Goal: Communication & Community: Answer question/provide support

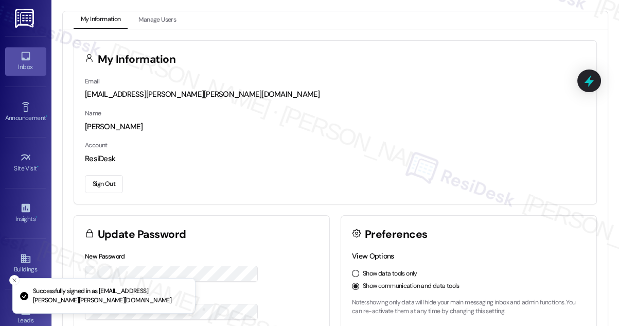
click at [28, 59] on icon at bounding box center [25, 55] width 11 height 11
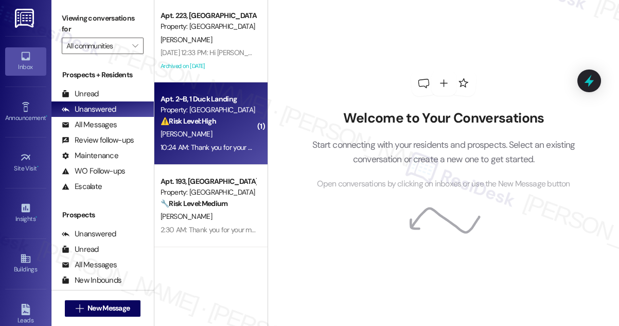
click at [214, 130] on div "[PERSON_NAME]" at bounding box center [208, 134] width 97 height 13
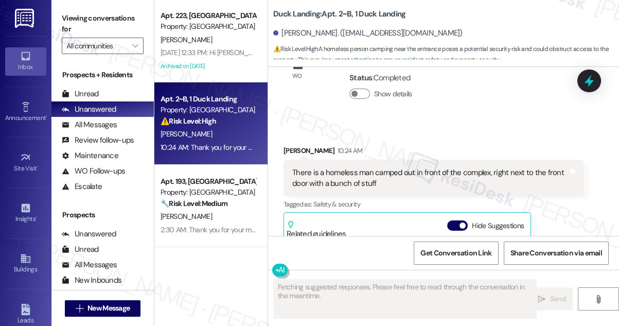
scroll to position [1097, 0]
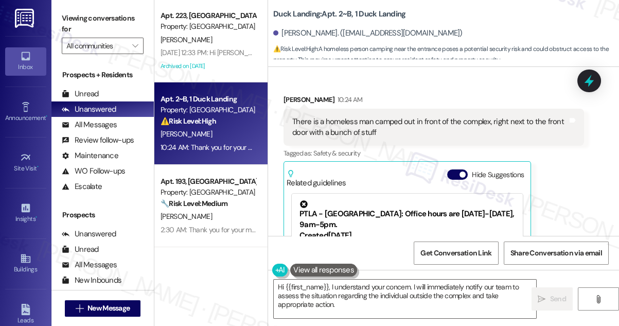
click at [377, 101] on div "[PERSON_NAME] 10:24 AM" at bounding box center [434, 101] width 301 height 14
click at [393, 125] on div "There is a homeless man camped out in front of the complex, right next to the f…" at bounding box center [429, 127] width 275 height 22
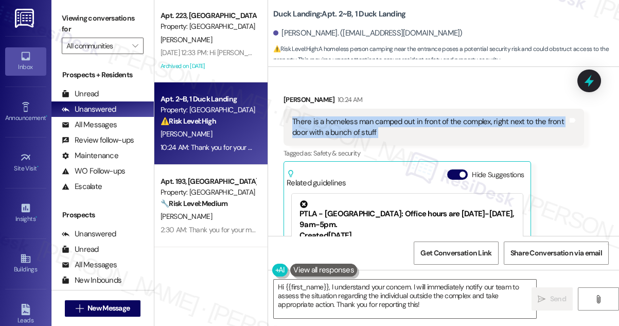
click at [393, 125] on div "There is a homeless man camped out in front of the complex, right next to the f…" at bounding box center [429, 127] width 275 height 22
copy div "There is a homeless man camped out in front of the complex, right next to the f…"
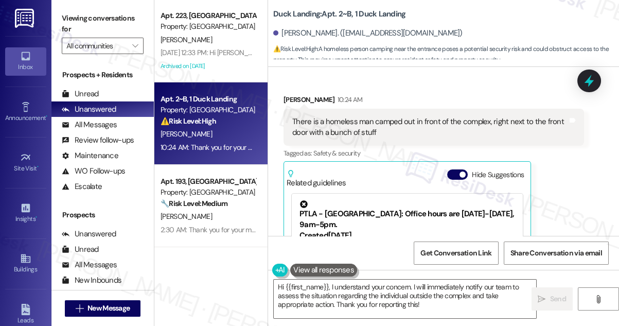
click at [79, 24] on label "Viewing conversations for" at bounding box center [103, 23] width 82 height 27
click at [364, 286] on textarea "Hi {{first_name}}, I understand your concern. I will immediately notify our tea…" at bounding box center [405, 298] width 262 height 39
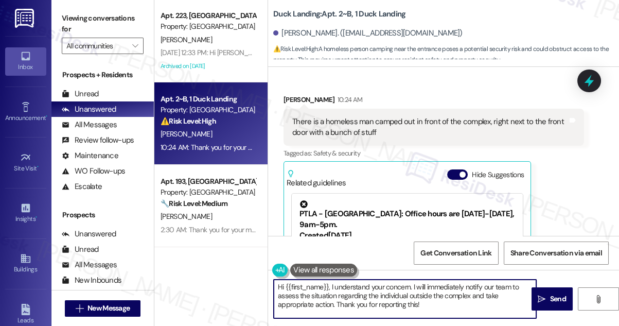
click at [364, 286] on textarea "Hi {{first_name}}, I understand your concern. I will immediately notify our tea…" at bounding box center [405, 298] width 262 height 39
click at [458, 302] on textarea "Hi {{first_name}}, I understand your concern. I will immediately notify our tea…" at bounding box center [405, 298] width 262 height 39
drag, startPoint x: 449, startPoint y: 304, endPoint x: 412, endPoint y: 284, distance: 42.1
click at [412, 284] on textarea "Hi {{first_name}}, I understand your concern. I will immediately notify our tea…" at bounding box center [405, 298] width 262 height 39
paste textarea "Thanks for letting us know. Can you tell me if the man is still there now, and …"
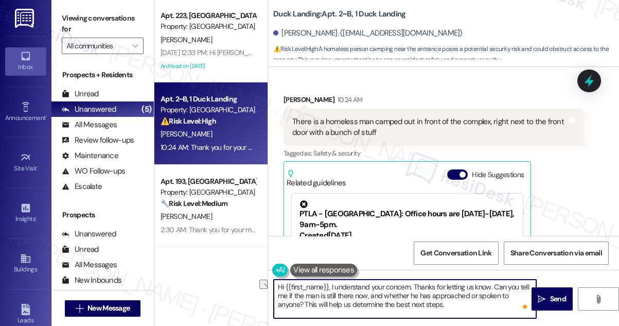
drag, startPoint x: 393, startPoint y: 283, endPoint x: 331, endPoint y: 281, distance: 61.8
click at [331, 281] on textarea "Hi {{first_name}}, I understand your concern. Thanks for letting us know. Can y…" at bounding box center [405, 298] width 262 height 39
click at [337, 300] on textarea "Hi {{first_name}}, thanks for letting us know. Can you tell me if the man is st…" at bounding box center [405, 298] width 262 height 39
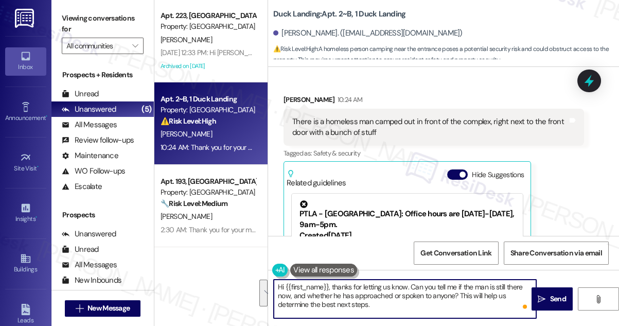
click at [414, 304] on textarea "Hi {{first_name}}, thanks for letting us know. Can you tell me if the man is st…" at bounding box center [405, 298] width 262 height 39
drag, startPoint x: 418, startPoint y: 303, endPoint x: 324, endPoint y: 285, distance: 95.9
click at [324, 285] on textarea "Hi {{first_name}}, thanks for letting us know. Can you tell me if the man is st…" at bounding box center [405, 298] width 262 height 39
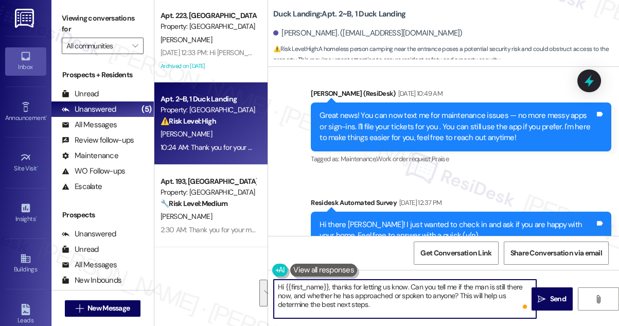
scroll to position [281, 0]
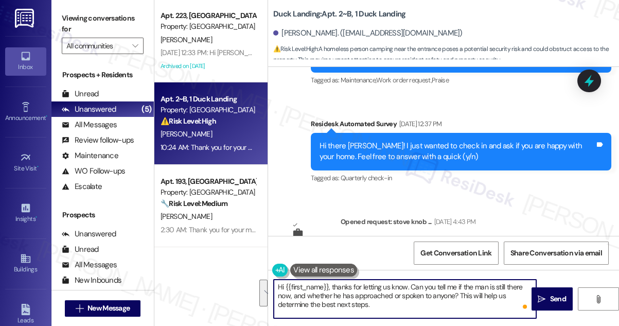
click at [375, 292] on textarea "Hi {{first_name}}, thanks for letting us know. Can you tell me if the man is st…" at bounding box center [405, 298] width 262 height 39
click at [404, 287] on textarea "Hi {{first_name}}, thanks for letting us know. Can you tell me if the man is st…" at bounding box center [405, 298] width 262 height 39
click at [436, 294] on textarea "Hi {{first_name}}, thanks for letting us know. Can you tell me if the man is st…" at bounding box center [405, 298] width 262 height 39
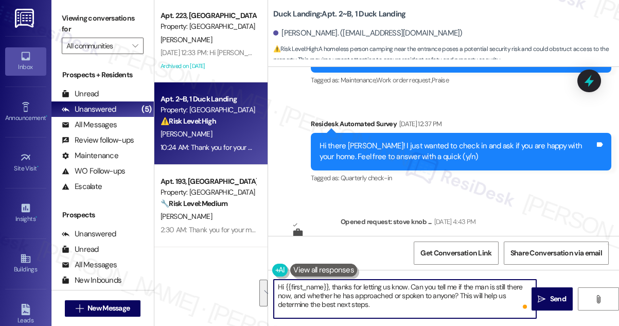
click at [436, 294] on textarea "Hi {{first_name}}, thanks for letting us know. Can you tell me if the man is st…" at bounding box center [405, 298] width 262 height 39
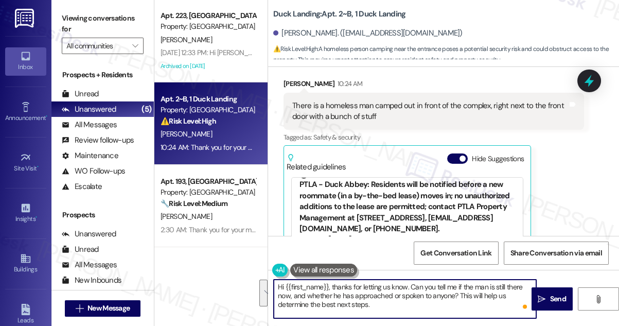
scroll to position [140, 0]
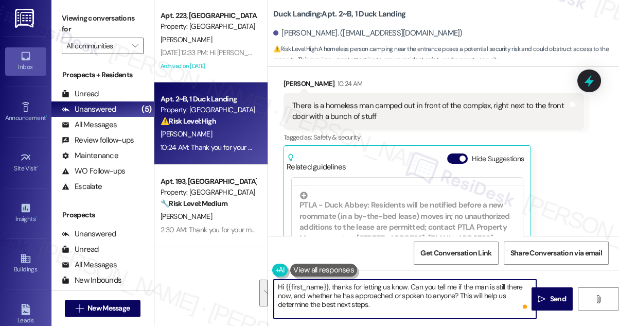
click at [460, 295] on textarea "Hi {{first_name}}, thanks for letting us know. Can you tell me if the man is st…" at bounding box center [405, 298] width 262 height 39
click at [450, 290] on textarea "Hi {{first_name}}, thanks for letting us know. Can you tell me if the man is st…" at bounding box center [405, 298] width 262 height 39
click at [398, 300] on textarea "Hi {{first_name}}, thanks for letting us know. Can you tell me if the man is st…" at bounding box center [405, 298] width 262 height 39
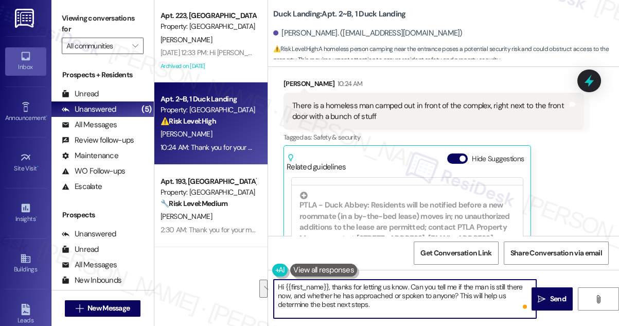
drag, startPoint x: 457, startPoint y: 295, endPoint x: 479, endPoint y: 301, distance: 22.8
click at [479, 301] on textarea "Hi {{first_name}}, thanks for letting us know. Can you tell me if the man is st…" at bounding box center [405, 298] width 262 height 39
drag, startPoint x: 458, startPoint y: 295, endPoint x: 470, endPoint y: 307, distance: 17.1
click at [470, 307] on textarea "Hi {{first_name}}, thanks for letting us know. Can you tell me if the man is st…" at bounding box center [405, 298] width 262 height 39
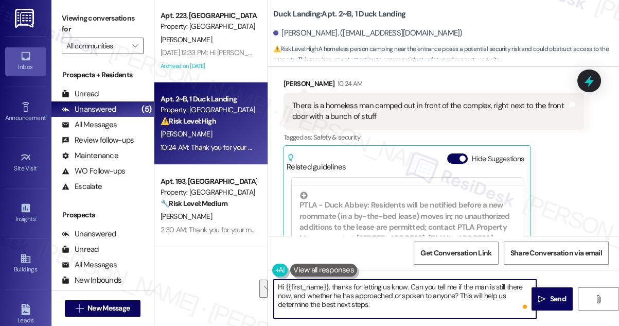
type textarea "Hi {{first_name}}, thanks for letting us know. Can you tell me if the man is st…"
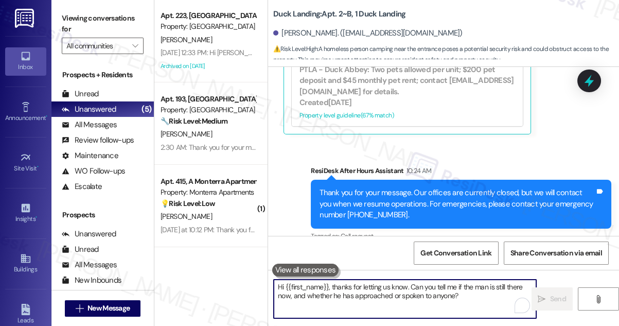
scroll to position [1382, 0]
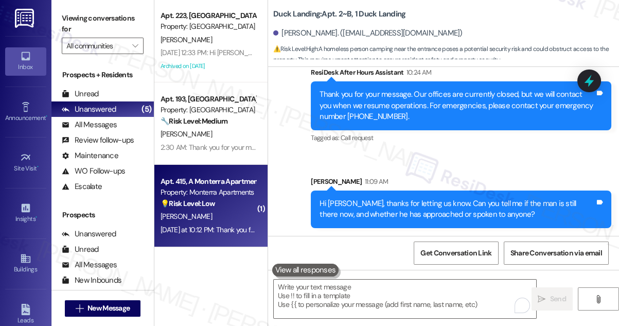
click at [224, 205] on div "💡 Risk Level: Low The resident is asking a clarifying question about the contac…" at bounding box center [208, 203] width 95 height 11
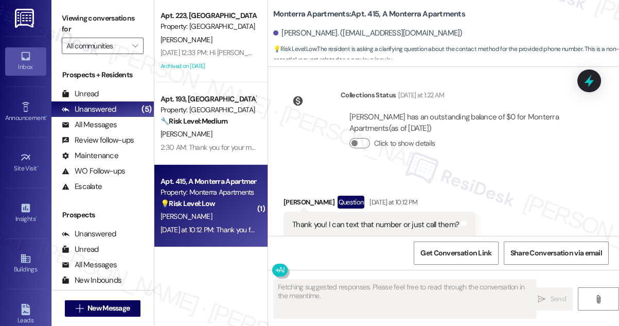
scroll to position [639, 0]
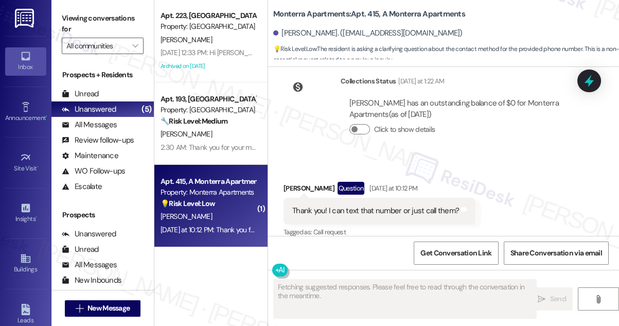
click at [386, 198] on div "Thank you! I can text that number or just call them? Tags and notes" at bounding box center [380, 211] width 192 height 26
click at [367, 205] on div "Thank you! I can text that number or just call them?" at bounding box center [375, 210] width 167 height 11
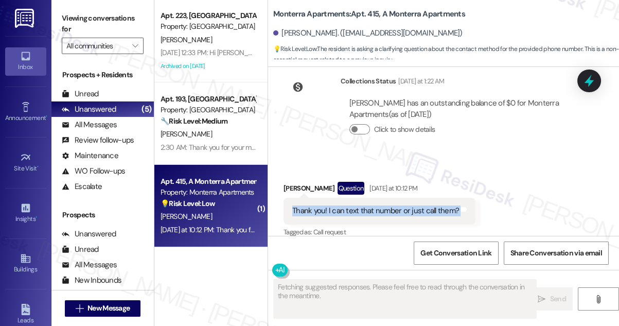
click at [367, 205] on div "Thank you! I can text that number or just call them?" at bounding box center [375, 210] width 167 height 11
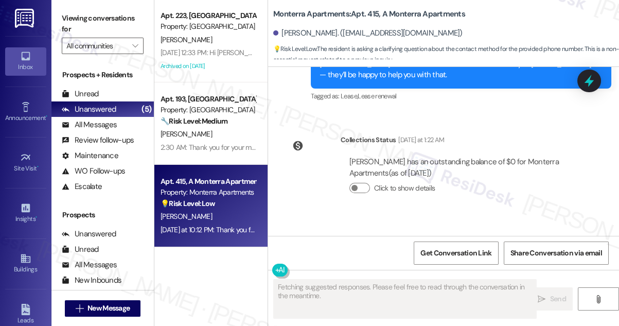
scroll to position [499, 0]
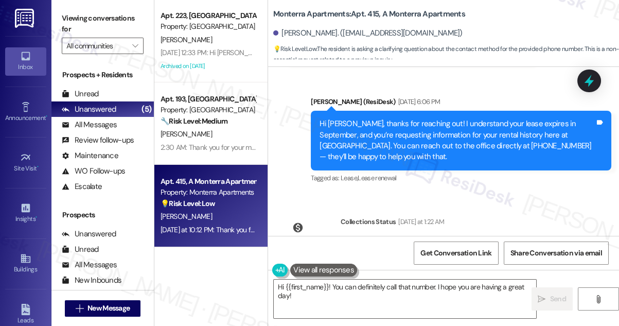
click at [389, 127] on div "Hi [PERSON_NAME], thanks for reaching out! I understand your lease expires in S…" at bounding box center [457, 140] width 275 height 44
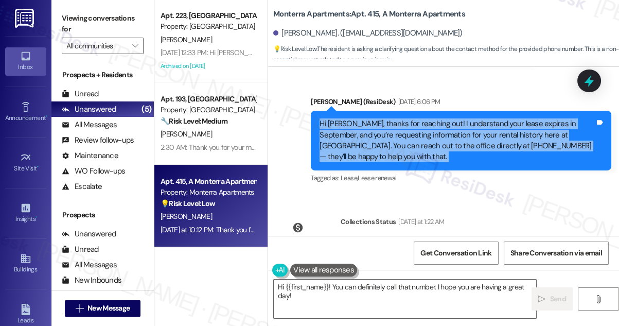
click at [389, 127] on div "Hi [PERSON_NAME], thanks for reaching out! I understand your lease expires in S…" at bounding box center [457, 140] width 275 height 44
click at [383, 142] on div "Hi [PERSON_NAME], thanks for reaching out! I understand your lease expires in S…" at bounding box center [457, 140] width 275 height 44
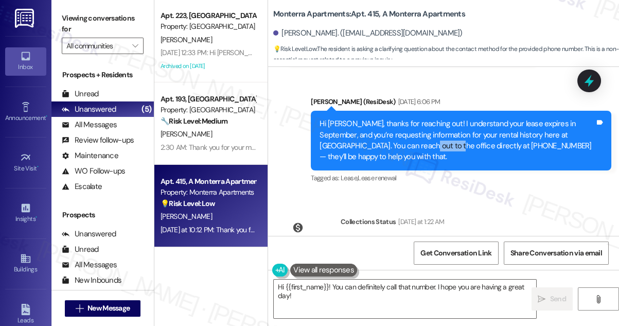
click at [383, 142] on div "Hi [PERSON_NAME], thanks for reaching out! I understand your lease expires in S…" at bounding box center [457, 140] width 275 height 44
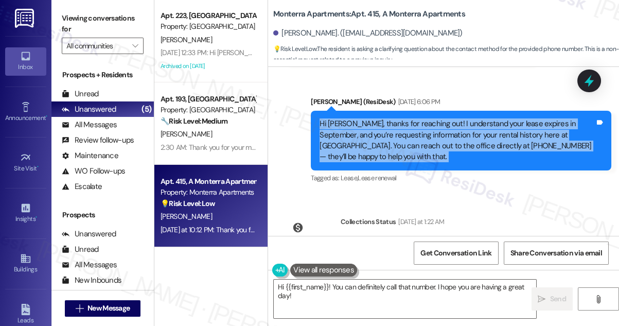
click at [383, 142] on div "Hi [PERSON_NAME], thanks for reaching out! I understand your lease expires in S…" at bounding box center [457, 140] width 275 height 44
click at [318, 297] on textarea "Hi {{first_name}}! You can definitely call that number. I hope you are having a…" at bounding box center [405, 298] width 262 height 39
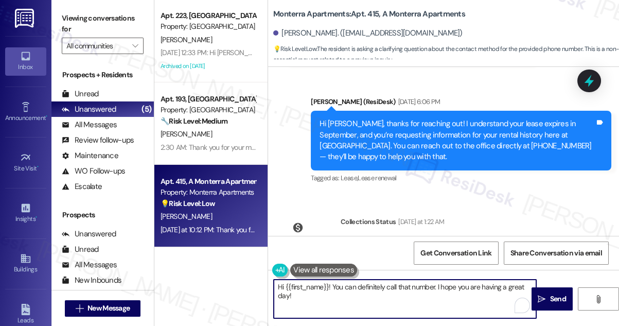
click at [289, 32] on div "[PERSON_NAME]. ([EMAIL_ADDRESS][DOMAIN_NAME])" at bounding box center [367, 33] width 189 height 11
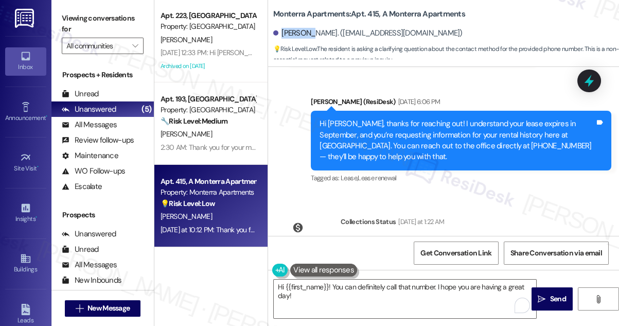
click at [290, 32] on div "[PERSON_NAME]. ([EMAIL_ADDRESS][DOMAIN_NAME])" at bounding box center [367, 33] width 189 height 11
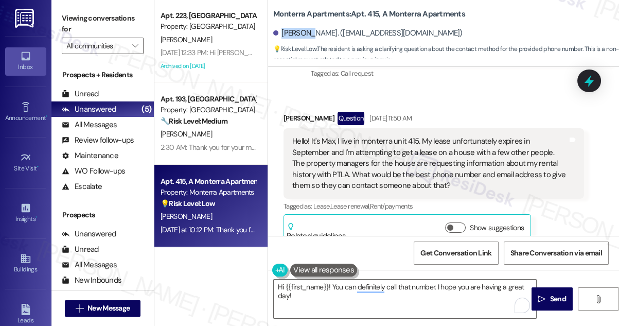
scroll to position [265, 0]
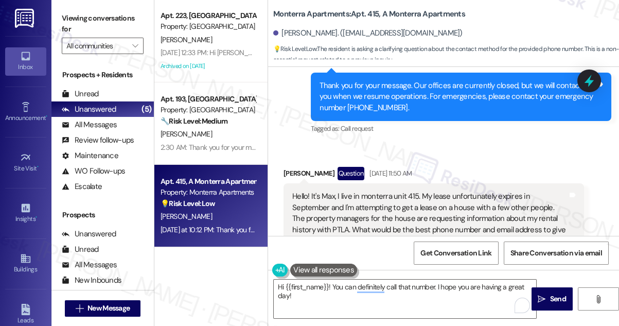
click at [359, 195] on div "Hello! It's Max, I live in monterra unit 415. My lease unfortunately expires in…" at bounding box center [429, 218] width 275 height 55
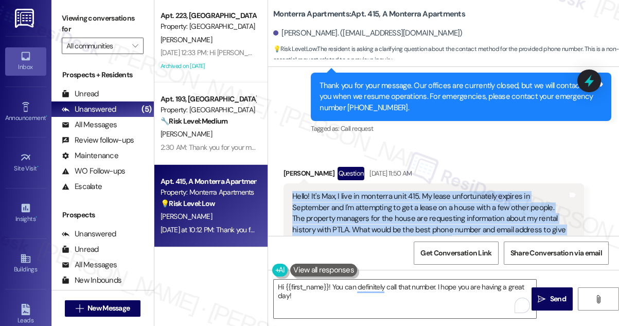
click at [359, 195] on div "Hello! It's Max, I live in monterra unit 415. My lease unfortunately expires in…" at bounding box center [429, 218] width 275 height 55
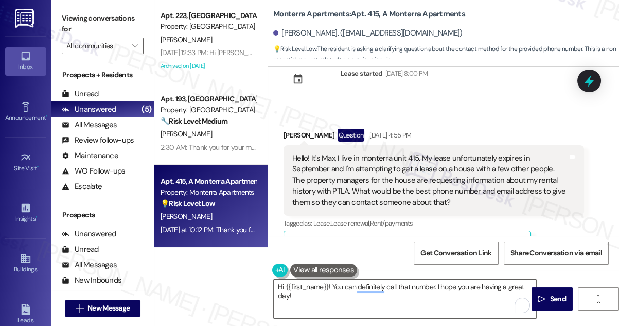
scroll to position [46, 0]
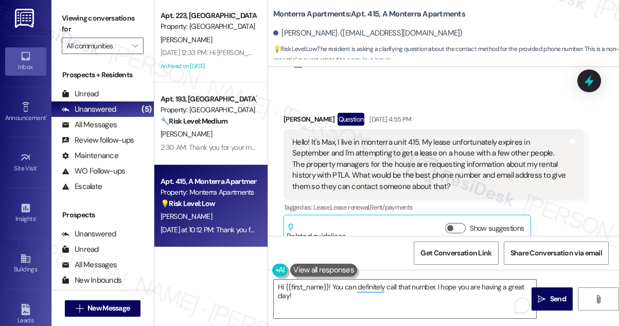
click at [386, 152] on div "Hello! It's Max, I live in monterra unit 415. My lease unfortunately expires in…" at bounding box center [429, 164] width 275 height 55
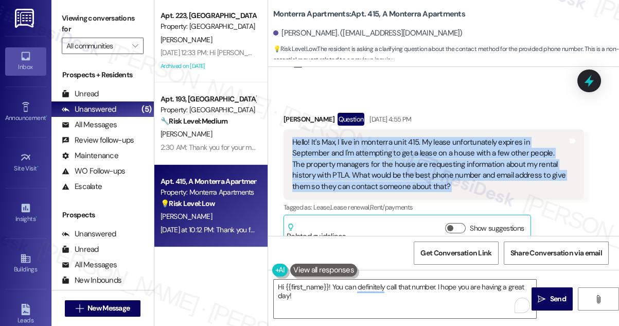
click at [386, 152] on div "Hello! It's Max, I live in monterra unit 415. My lease unfortunately expires in…" at bounding box center [429, 164] width 275 height 55
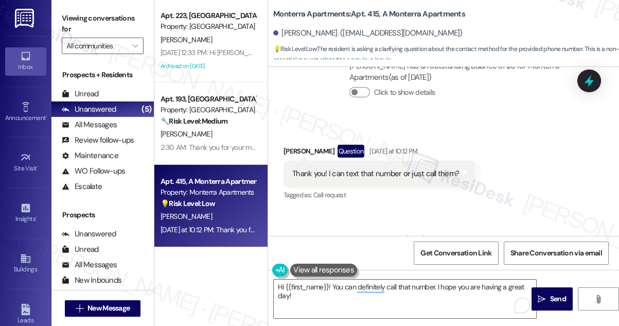
scroll to position [748, 0]
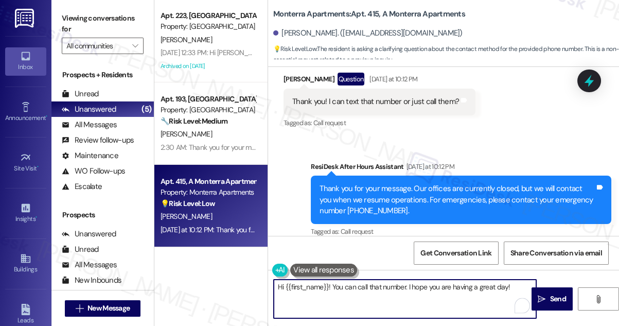
click at [517, 289] on textarea "Hi {{first_name}}! You can call that number. I hope you are having a great day!" at bounding box center [405, 298] width 262 height 39
drag, startPoint x: 517, startPoint y: 285, endPoint x: 439, endPoint y: 284, distance: 78.7
click at [439, 284] on textarea "Hi {{first_name}}! You can call that number. I hope you are having a great day!" at bounding box center [405, 298] width 262 height 39
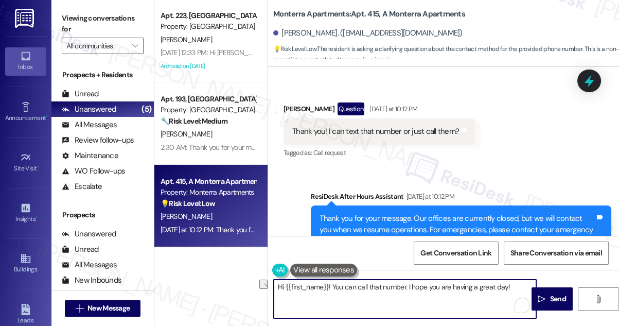
scroll to position [655, 0]
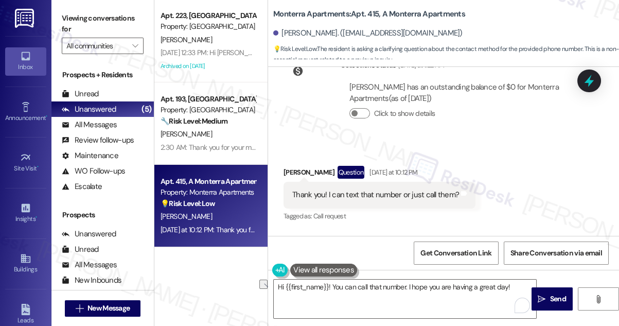
click at [397, 189] on div "Thank you! I can text that number or just call them?" at bounding box center [375, 194] width 167 height 11
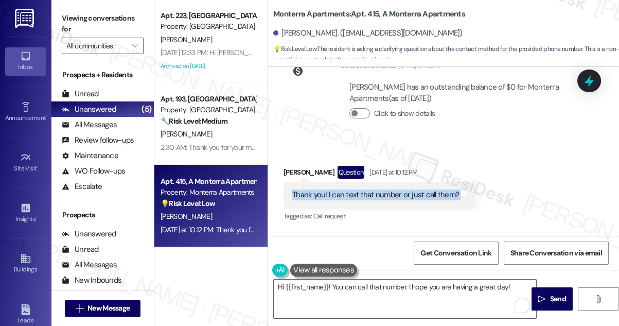
click at [397, 189] on div "Thank you! I can text that number or just call them?" at bounding box center [375, 194] width 167 height 11
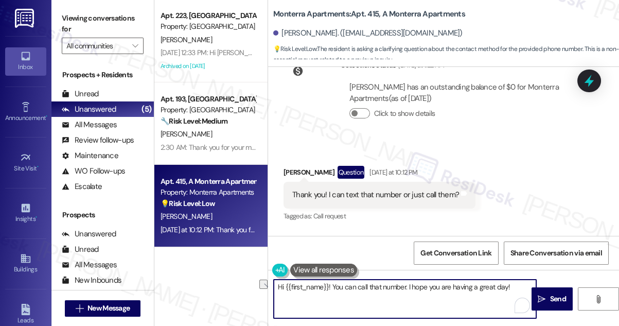
drag, startPoint x: 512, startPoint y: 287, endPoint x: 409, endPoint y: 284, distance: 103.5
click at [408, 284] on textarea "Hi {{first_name}}! You can call that number. I hope you are having a great day!" at bounding box center [405, 298] width 262 height 39
click at [389, 290] on textarea "Hi {{first_name}}! You can call that number. If you need anything else, just le…" at bounding box center [405, 298] width 262 height 39
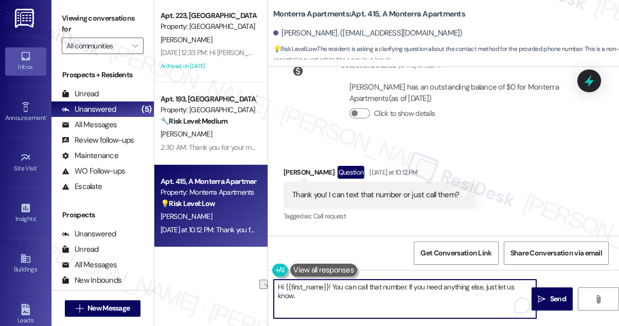
click at [435, 288] on textarea "Hi {{first_name}}! You can call that number. If you need anything else, just le…" at bounding box center [405, 298] width 262 height 39
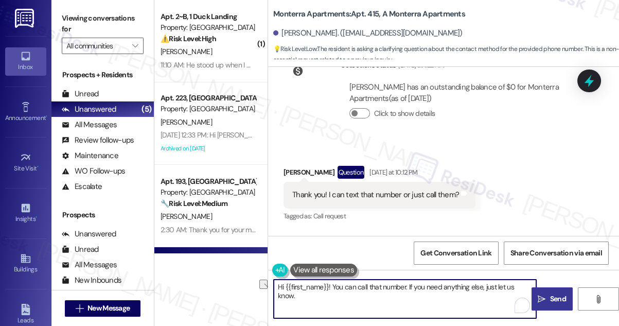
type textarea "Hi {{first_name}}! You can call that number. If you need anything else, just le…"
click at [553, 294] on span "Send" at bounding box center [558, 298] width 16 height 11
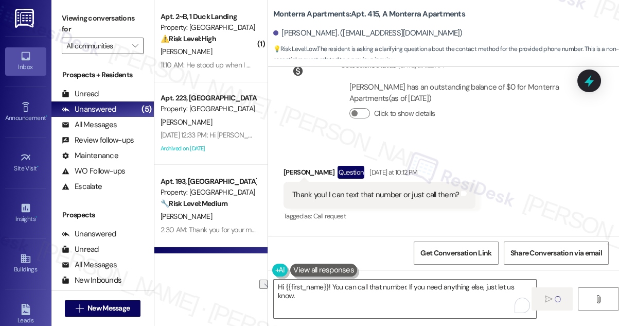
scroll to position [639, 0]
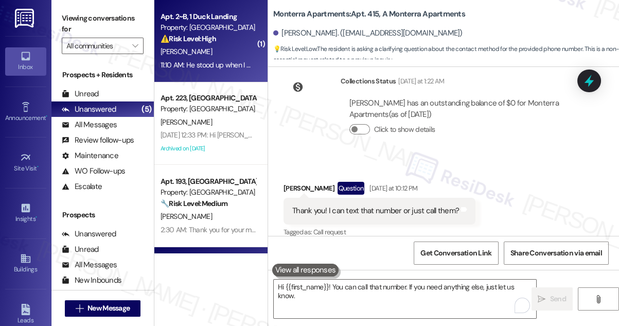
click at [207, 28] on div "Property: [GEOGRAPHIC_DATA]" at bounding box center [208, 27] width 95 height 11
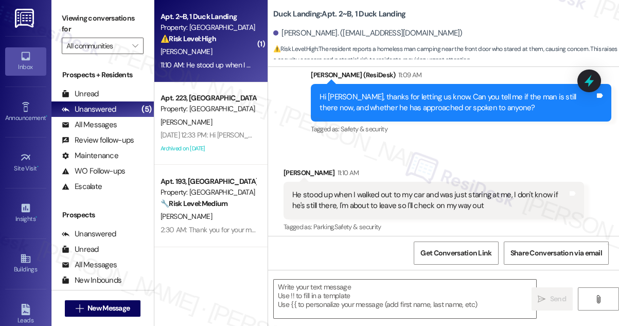
scroll to position [1365, 0]
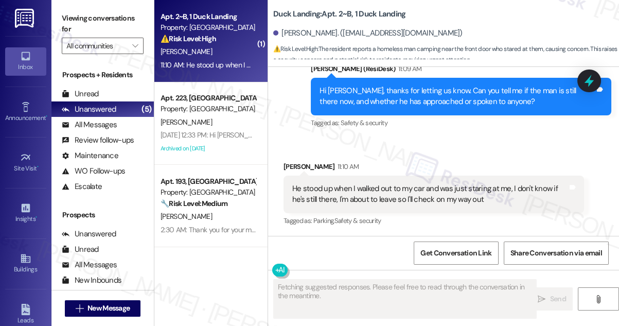
click at [415, 199] on div "He stood up when I walked out to my car and was just staring at me, I don't kno…" at bounding box center [429, 194] width 275 height 22
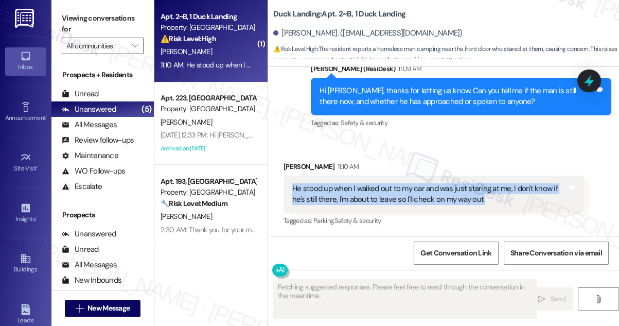
click at [415, 199] on div "He stood up when I walked out to my car and was just staring at me, I don't kno…" at bounding box center [429, 194] width 275 height 22
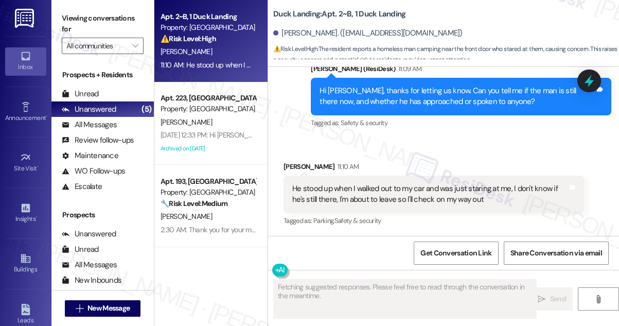
click at [446, 161] on div "[PERSON_NAME] 11:10 AM" at bounding box center [434, 168] width 301 height 14
click at [440, 192] on div "He stood up when I walked out to my car and was just staring at me, I don't kno…" at bounding box center [429, 194] width 275 height 22
click at [441, 192] on div "He stood up when I walked out to my car and was just staring at me, I don't kno…" at bounding box center [429, 194] width 275 height 22
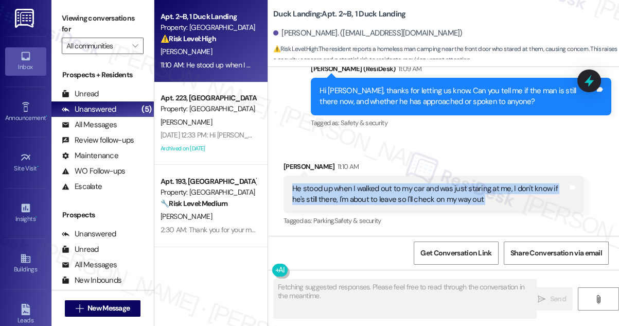
click at [441, 192] on div "He stood up when I walked out to my car and was just staring at me, I don't kno…" at bounding box center [429, 194] width 275 height 22
click at [396, 197] on div "He stood up when I walked out to my car and was just staring at me, I don't kno…" at bounding box center [429, 194] width 275 height 22
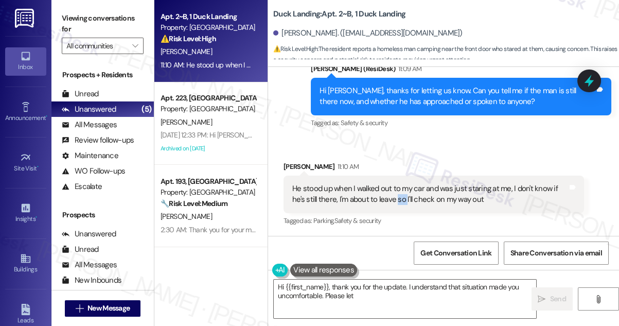
click at [396, 197] on div "He stood up when I walked out to my car and was just staring at me, I don't kno…" at bounding box center [429, 194] width 275 height 22
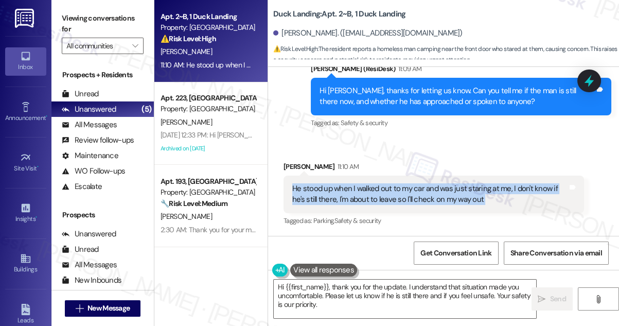
click at [396, 197] on div "He stood up when I walked out to my car and was just staring at me, I don't kno…" at bounding box center [429, 194] width 275 height 22
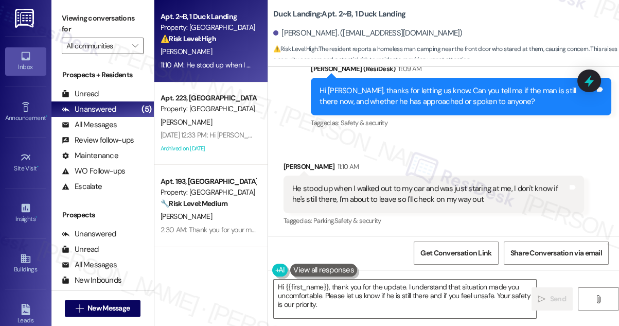
click at [403, 161] on div "[PERSON_NAME] 11:10 AM" at bounding box center [434, 168] width 301 height 14
click at [402, 200] on div "He stood up when I walked out to my car and was just staring at me, I don't kno…" at bounding box center [429, 194] width 275 height 22
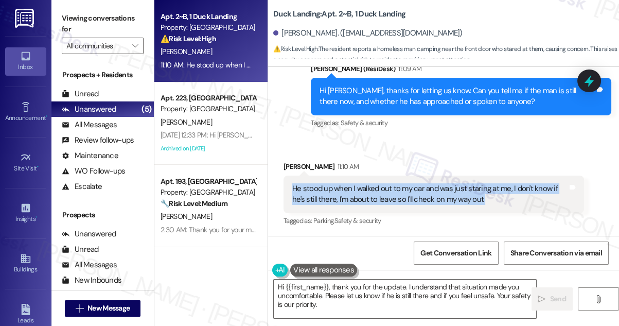
click at [402, 200] on div "He stood up when I walked out to my car and was just staring at me, I don't kno…" at bounding box center [429, 194] width 275 height 22
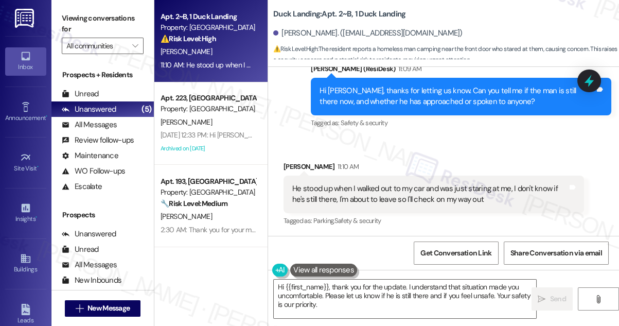
click at [396, 160] on div "Received via SMS [PERSON_NAME] 11:10 AM He stood up when I walked out to my car…" at bounding box center [434, 194] width 316 height 82
click at [393, 189] on div "He stood up when I walked out to my car and was just staring at me, I don't kno…" at bounding box center [429, 194] width 275 height 22
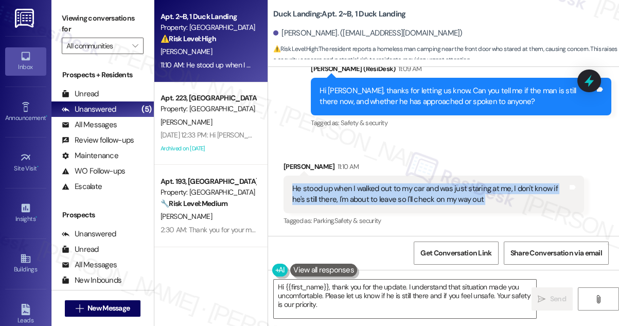
click at [393, 189] on div "He stood up when I walked out to my car and was just staring at me, I don't kno…" at bounding box center [429, 194] width 275 height 22
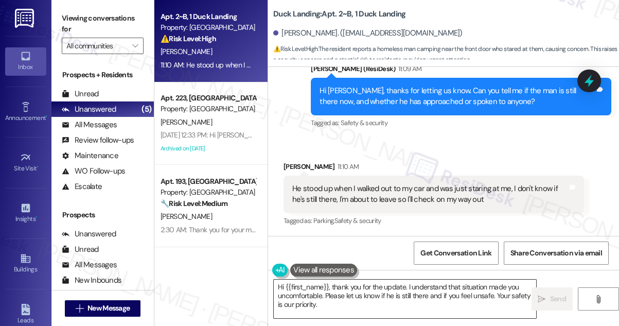
click at [359, 296] on textarea "Hi {{first_name}}, thank you for the update. I understand that situation made y…" at bounding box center [405, 298] width 262 height 39
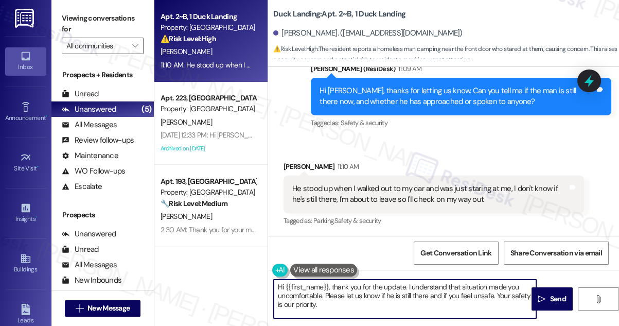
click at [359, 296] on textarea "Hi {{first_name}}, thank you for the update. I understand that situation made y…" at bounding box center [405, 298] width 262 height 39
click at [353, 306] on textarea "Hi {{first_name}}, thank you for the update. I understand that situation made y…" at bounding box center [405, 298] width 262 height 39
drag, startPoint x: 333, startPoint y: 287, endPoint x: 219, endPoint y: 273, distance: 114.5
click at [219, 273] on div "Apt. 2~B, 1 Duck Landing Property: Duck Landing ⚠️ Risk Level: High The residen…" at bounding box center [386, 163] width 465 height 326
click at [401, 285] on textarea "Thank you for the update. I understand that the situation made you uncomfortabl…" at bounding box center [405, 298] width 262 height 39
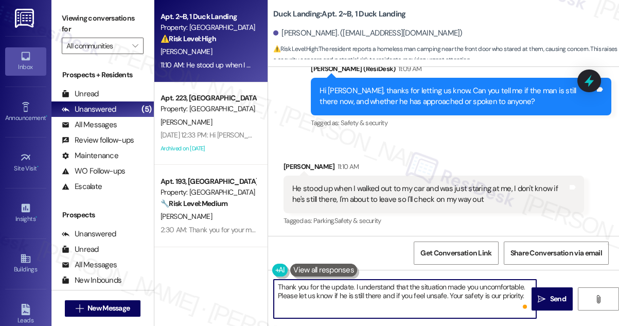
click at [401, 285] on textarea "Thank you for the update. I understand that the situation made you uncomfortabl…" at bounding box center [405, 298] width 262 height 39
click at [375, 191] on div "He stood up when I walked out to my car and was just staring at me, I don't kno…" at bounding box center [429, 194] width 275 height 22
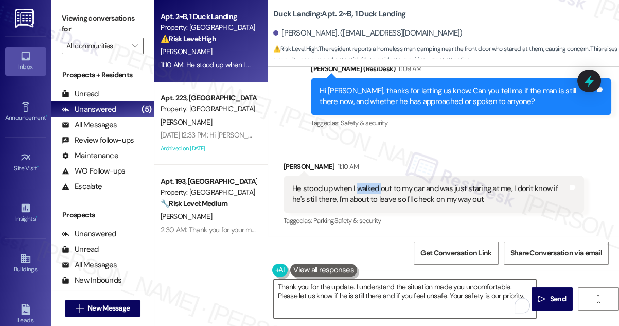
click at [375, 191] on div "He stood up when I walked out to my car and was just staring at me, I don't kno…" at bounding box center [429, 194] width 275 height 22
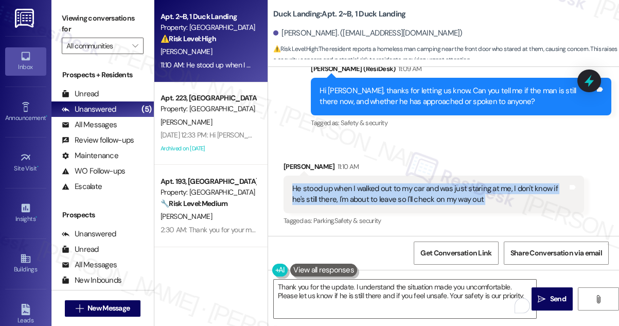
click at [375, 191] on div "He stood up when I walked out to my car and was just staring at me, I don't kno…" at bounding box center [429, 194] width 275 height 22
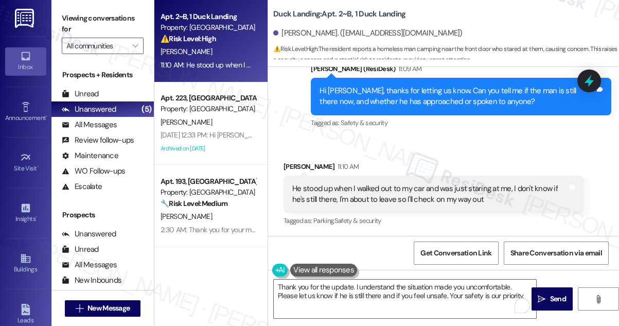
click at [396, 152] on div "Received via SMS [PERSON_NAME] 11:10 AM He stood up when I walked out to my car…" at bounding box center [443, 187] width 351 height 98
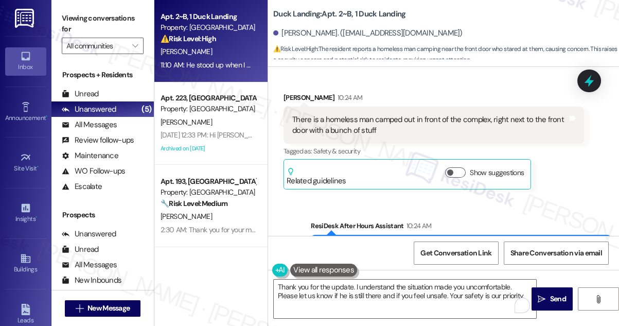
scroll to position [1085, 0]
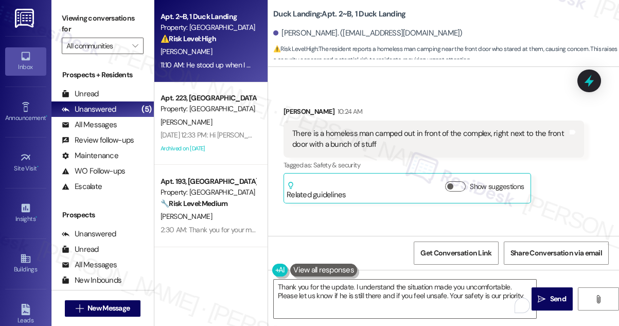
click at [392, 130] on div "There is a homeless man camped out in front of the complex, right next to the f…" at bounding box center [429, 139] width 275 height 22
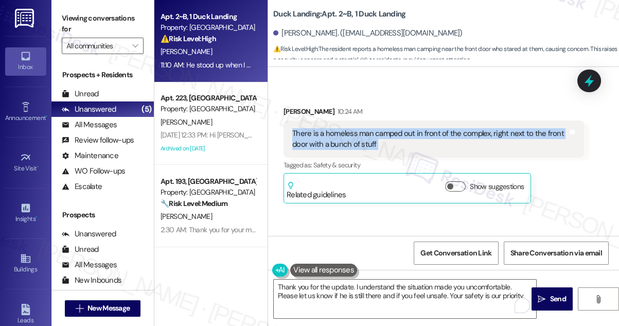
click at [392, 130] on div "There is a homeless man camped out in front of the complex, right next to the f…" at bounding box center [429, 139] width 275 height 22
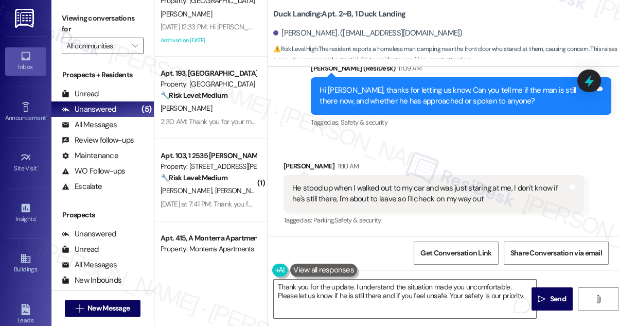
scroll to position [159, 0]
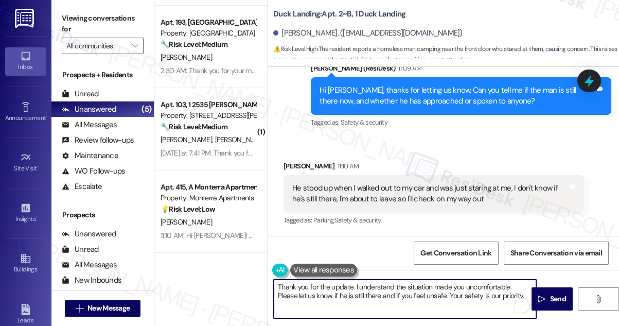
click at [333, 288] on textarea "Thank you for the update. I understand the situation made you uncomfortable. Pl…" at bounding box center [405, 298] width 262 height 39
click at [352, 196] on div "He stood up when I walked out to my car and was just staring at me, I don't kno…" at bounding box center [429, 194] width 275 height 22
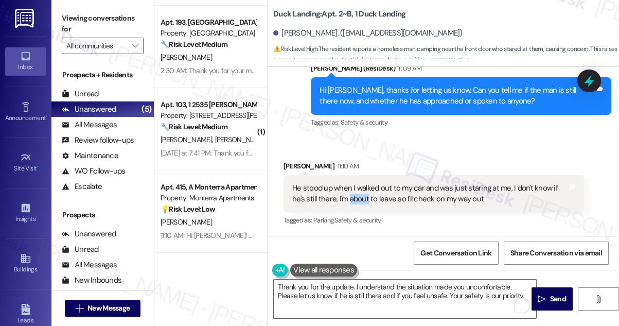
click at [352, 196] on div "He stood up when I walked out to my car and was just staring at me, I don't kno…" at bounding box center [429, 194] width 275 height 22
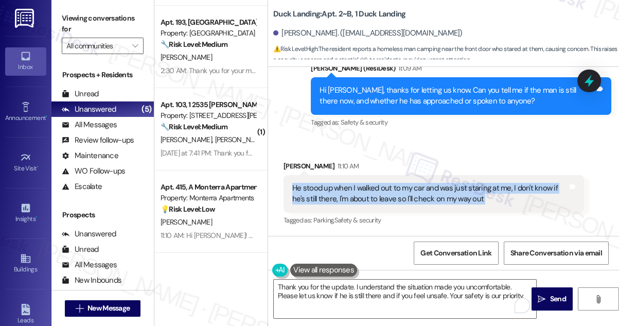
click at [352, 196] on div "He stood up when I walked out to my car and was just staring at me, I don't kno…" at bounding box center [429, 194] width 275 height 22
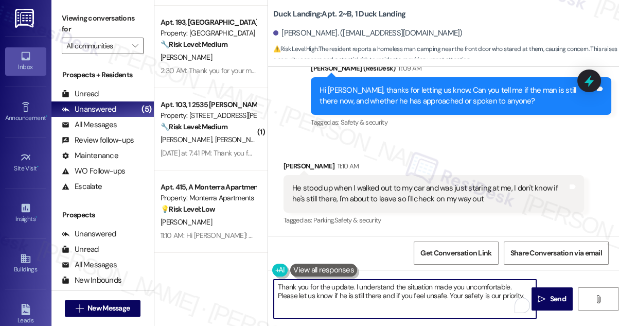
click at [377, 287] on textarea "Thank you for the update. I understand the situation made you uncomfortable. Pl…" at bounding box center [405, 298] width 262 height 39
click at [451, 291] on textarea "Thank you for the update. I understand the situation made you uncomfortable. Pl…" at bounding box center [405, 298] width 262 height 39
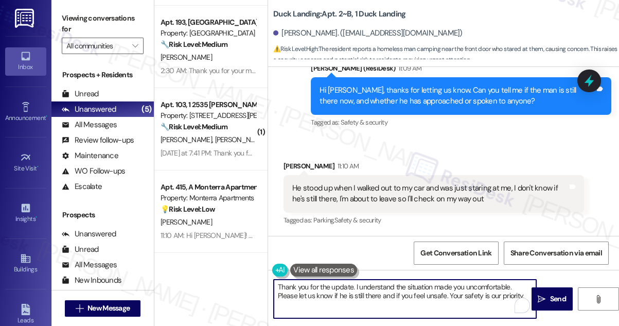
click at [451, 291] on textarea "Thank you for the update. I understand the situation made you uncomfortable. Pl…" at bounding box center [405, 298] width 262 height 39
click at [469, 286] on textarea "Thank you for the update. I understand the situation made you uncomfortable. Pl…" at bounding box center [405, 298] width 262 height 39
drag, startPoint x: 510, startPoint y: 286, endPoint x: 354, endPoint y: 281, distance: 156.1
click at [355, 281] on textarea "Thank you for the update. I understand the situation made you uncomfortable. Pl…" at bounding box center [405, 298] width 262 height 39
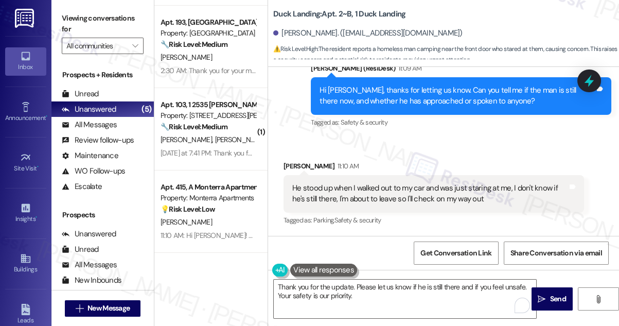
click at [408, 197] on div "He stood up when I walked out to my car and was just staring at me, I don't kno…" at bounding box center [429, 194] width 275 height 22
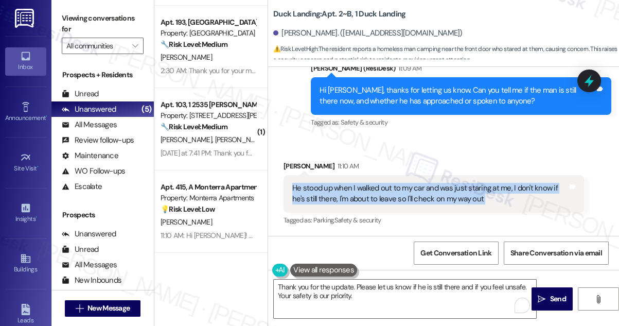
drag, startPoint x: 408, startPoint y: 197, endPoint x: 408, endPoint y: 203, distance: 6.7
click at [408, 197] on div "He stood up when I walked out to my car and was just staring at me, I don't kno…" at bounding box center [429, 194] width 275 height 22
click at [411, 296] on textarea "Thank you for the update. Please let us know if he is still there and if you fe…" at bounding box center [405, 298] width 262 height 39
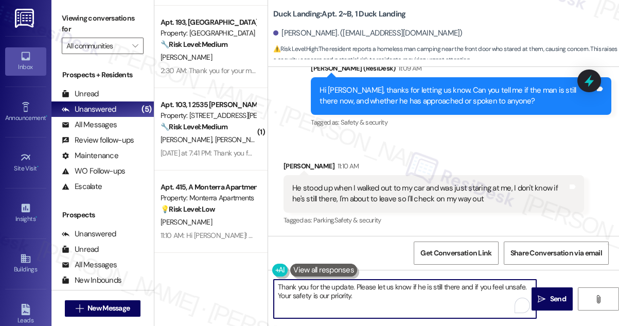
click at [364, 296] on textarea "Thank you for the update. Please let us know if he is still there and if you fe…" at bounding box center [405, 298] width 262 height 39
drag, startPoint x: 355, startPoint y: 284, endPoint x: 524, endPoint y: 281, distance: 169.4
click at [524, 281] on textarea "Thank you for the update. Please let us know if he is still there and if you fe…" at bounding box center [405, 298] width 262 height 39
type textarea "Thank you for the update. Please let us know if he is still there and if you fe…"
click at [405, 301] on textarea "Thank you for the update. Please let us know if he is still there and if you fe…" at bounding box center [405, 298] width 262 height 39
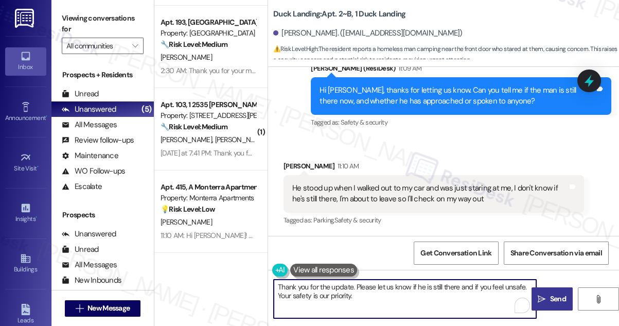
click at [559, 301] on span "Send" at bounding box center [558, 298] width 16 height 11
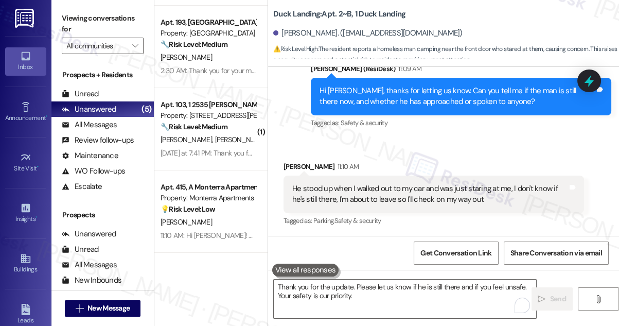
scroll to position [1448, 0]
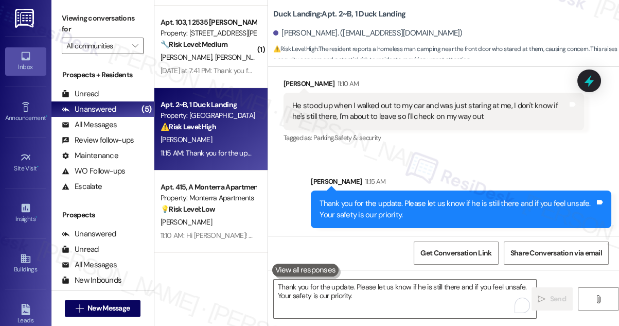
click at [445, 204] on div "Thank you for the update. Please let us know if he is still there and if you fe…" at bounding box center [457, 209] width 275 height 22
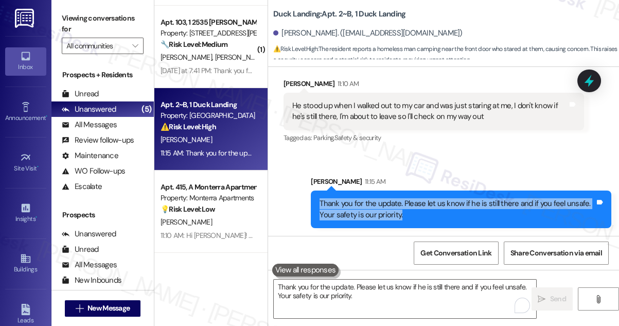
click at [445, 203] on div "Thank you for the update. Please let us know if he is still there and if you fe…" at bounding box center [457, 209] width 275 height 22
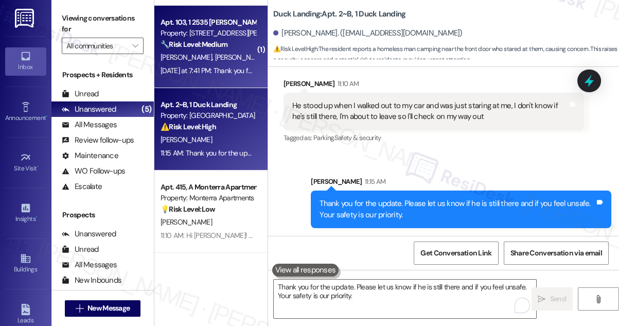
click at [220, 65] on div "[DATE] at 7:41 PM: Thank you for your message. Our offices are currently closed…" at bounding box center [208, 70] width 97 height 13
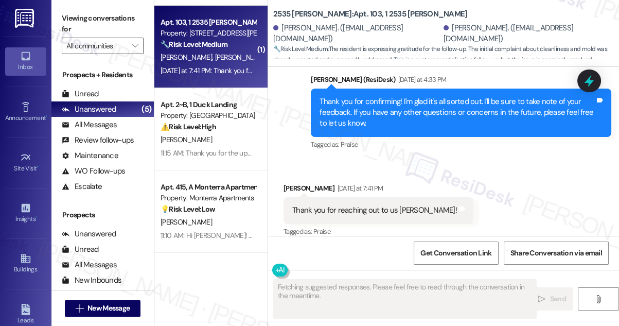
scroll to position [77, 0]
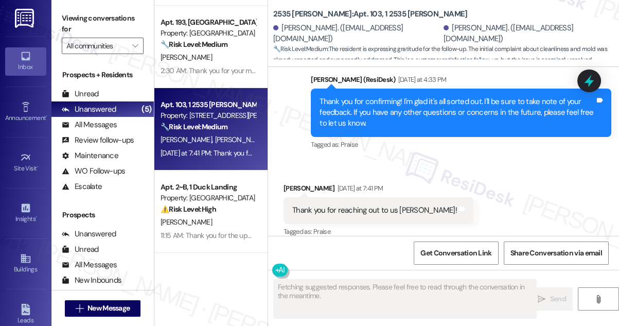
click at [344, 205] on div "Thank you for reaching out to us [PERSON_NAME]!" at bounding box center [374, 210] width 165 height 11
click at [356, 96] on div "Thank you for confirming! I'm glad it's all sorted out. I'll be sure to take no…" at bounding box center [457, 112] width 275 height 33
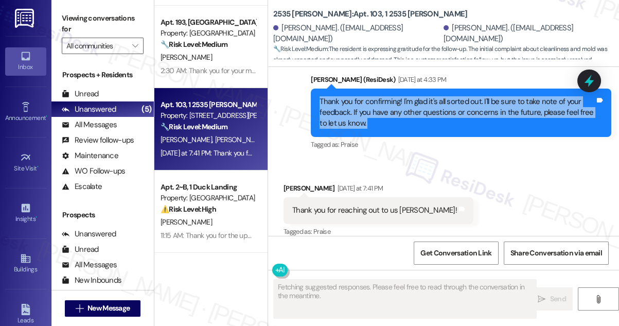
click at [356, 96] on div "Thank you for confirming! I'm glad it's all sorted out. I'll be sure to take no…" at bounding box center [457, 112] width 275 height 33
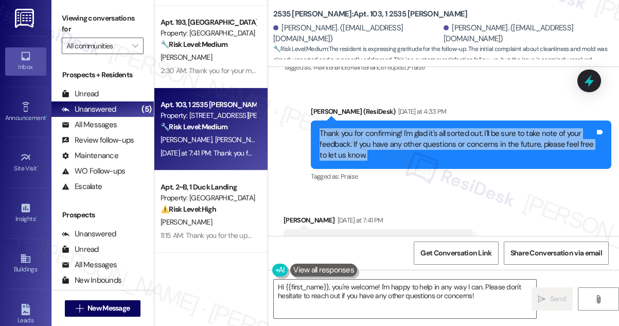
scroll to position [518, 0]
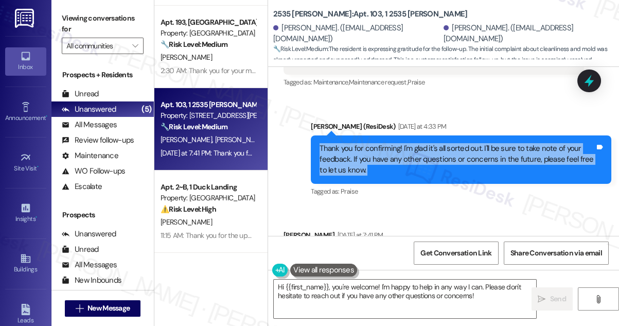
click at [375, 149] on div "Thank you for confirming! I'm glad it's all sorted out. I'll be sure to take no…" at bounding box center [457, 159] width 275 height 33
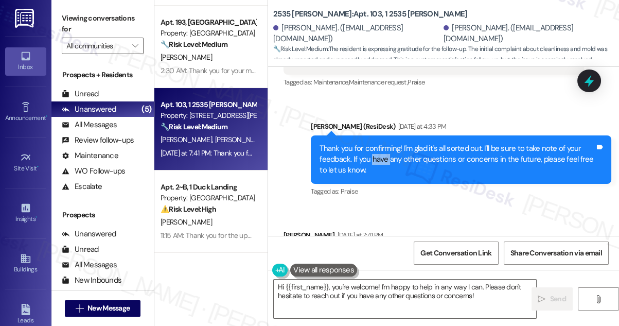
click at [375, 149] on div "Thank you for confirming! I'm glad it's all sorted out. I'll be sure to take no…" at bounding box center [457, 159] width 275 height 33
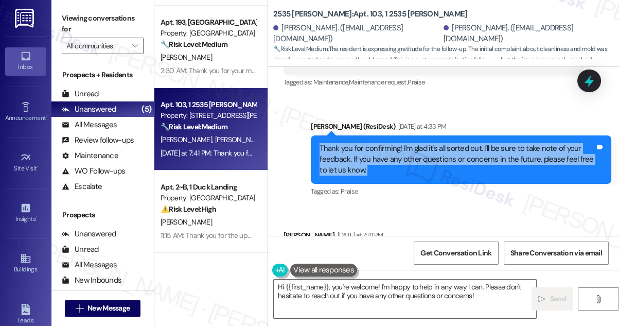
click at [375, 149] on div "Thank you for confirming! I'm glad it's all sorted out. I'll be sure to take no…" at bounding box center [457, 159] width 275 height 33
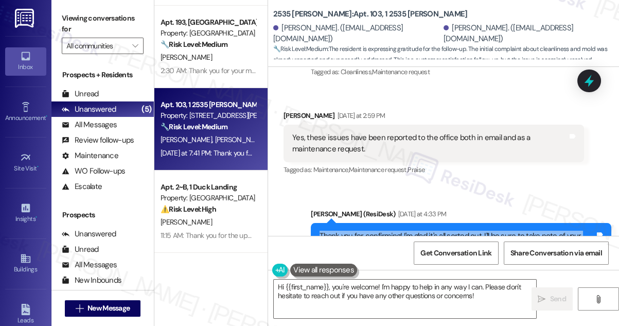
scroll to position [424, 0]
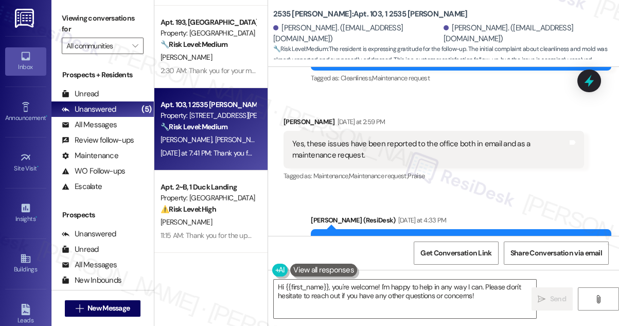
click at [355, 138] on div "Yes, these issues have been reported to the office both in email and as a maint…" at bounding box center [429, 149] width 275 height 22
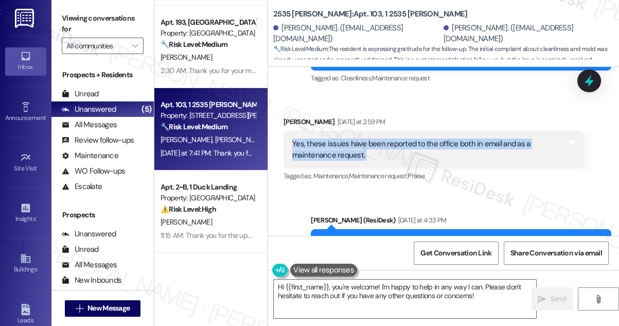
click at [355, 138] on div "Yes, these issues have been reported to the office both in email and as a maint…" at bounding box center [429, 149] width 275 height 22
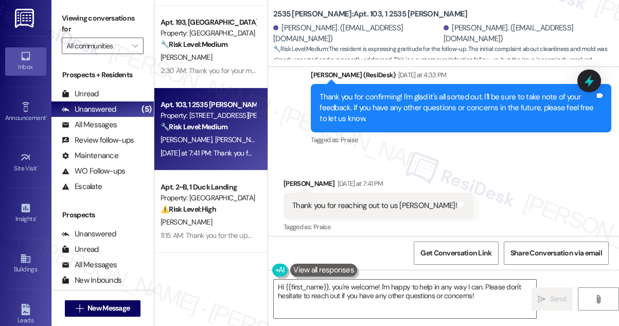
scroll to position [546, 0]
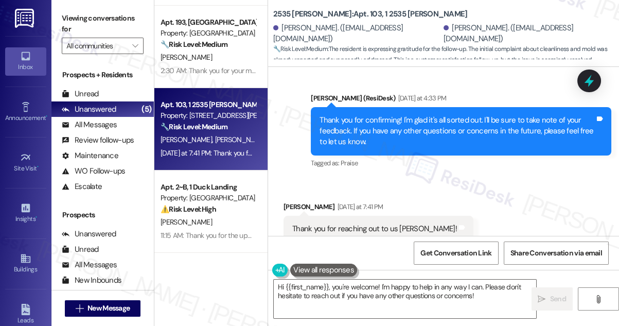
click at [339, 223] on div "Thank you for reaching out to us [PERSON_NAME]!" at bounding box center [374, 228] width 165 height 11
click at [338, 291] on textarea "Hi {{first_name}}, you're welcome! I'm happy to help in any way I can. Please d…" at bounding box center [405, 298] width 262 height 39
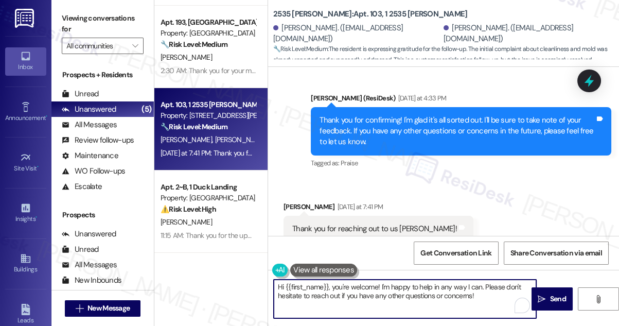
click at [336, 285] on textarea "Hi {{first_name}}, you're welcome! I'm happy to help in any way I can. Please d…" at bounding box center [405, 298] width 262 height 39
drag, startPoint x: 336, startPoint y: 285, endPoint x: 256, endPoint y: 279, distance: 79.5
click at [255, 279] on div "Apt. 223, [GEOGRAPHIC_DATA] Property: [GEOGRAPHIC_DATA] [PERSON_NAME] [DATE] 12…" at bounding box center [386, 163] width 465 height 326
click at [292, 201] on div "[PERSON_NAME] [DATE] at 7:41 PM" at bounding box center [379, 208] width 190 height 14
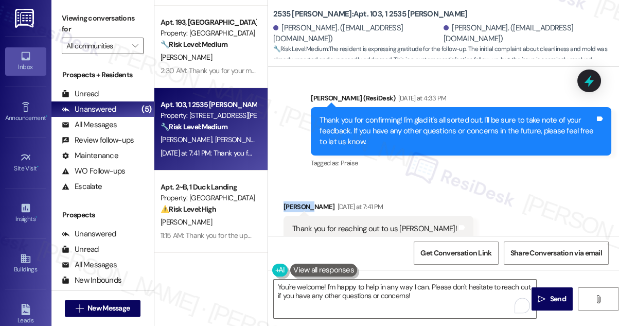
click at [292, 201] on div "[PERSON_NAME] [DATE] at 7:41 PM" at bounding box center [379, 208] width 190 height 14
copy div "[PERSON_NAME]"
click at [322, 285] on textarea "You're welcome! I'm happy to help in any way I can. Please don't hesitate to re…" at bounding box center [405, 298] width 262 height 39
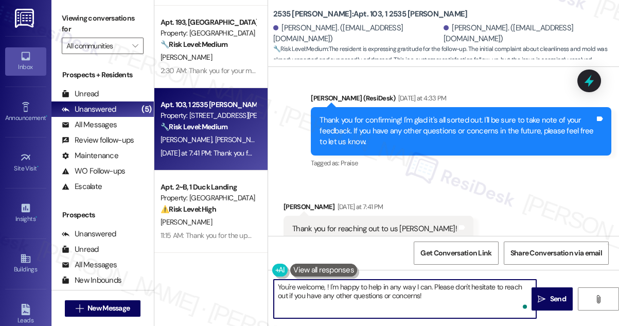
paste textarea "[PERSON_NAME]"
click at [439, 287] on textarea "You're welcome, [PERSON_NAME]! I'm happy to help in any way I can. Please don't…" at bounding box center [405, 298] width 262 height 39
click at [440, 286] on textarea "You're welcome, [PERSON_NAME]! I'm happy to help in any way I can. Please don't…" at bounding box center [405, 298] width 262 height 39
click at [472, 294] on textarea "You're welcome, [PERSON_NAME]! I'm happy to help in any way I can. Please don't…" at bounding box center [405, 298] width 262 height 39
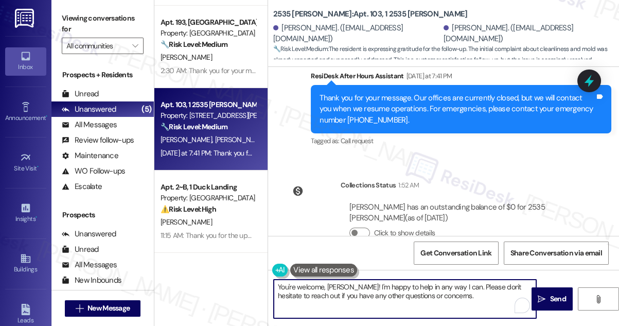
scroll to position [779, 0]
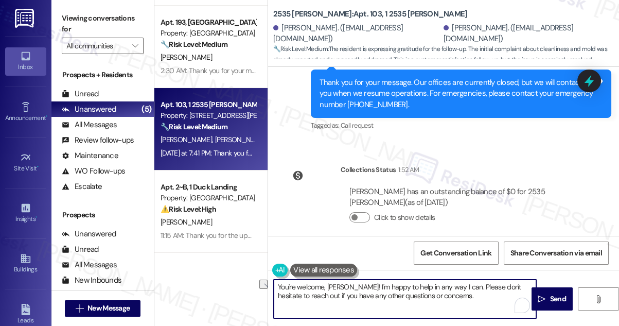
drag, startPoint x: 436, startPoint y: 285, endPoint x: 348, endPoint y: 285, distance: 87.5
click at [348, 285] on textarea "You're welcome, [PERSON_NAME]! I'm happy to help in any way I can. Please don't…" at bounding box center [405, 298] width 262 height 39
click at [348, 297] on textarea "You're welcome, [PERSON_NAME]! Please don't hesitate to reach out if you have a…" at bounding box center [405, 298] width 262 height 39
type textarea "You're welcome, [PERSON_NAME]! Please don't hesitate to reach out if you have a…"
click at [550, 289] on button " Send" at bounding box center [552, 298] width 41 height 23
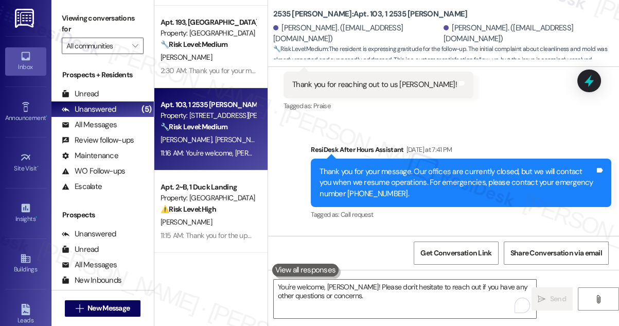
scroll to position [582, 0]
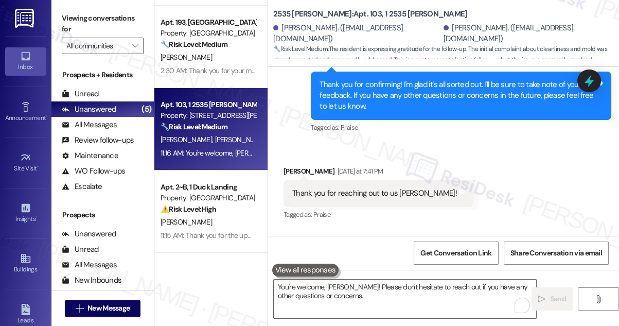
click at [506, 181] on div "Received via SMS [PERSON_NAME] [DATE] at 7:41 PM Thank you for reaching out to …" at bounding box center [443, 186] width 351 height 87
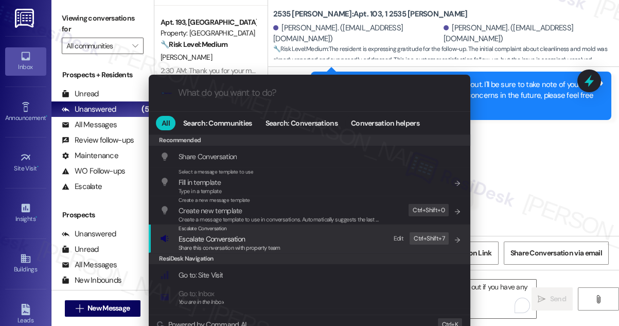
click at [267, 239] on span "Escalate Conversation" at bounding box center [230, 238] width 102 height 11
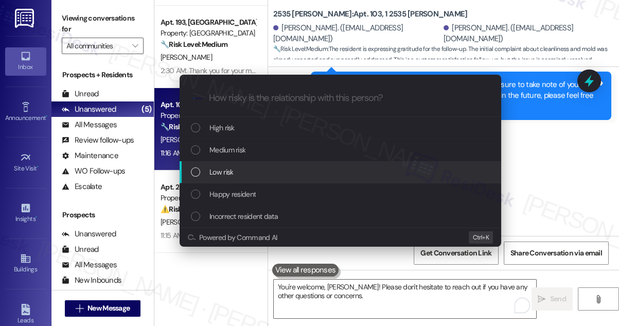
click at [232, 178] on span "Low risk" at bounding box center [221, 171] width 24 height 11
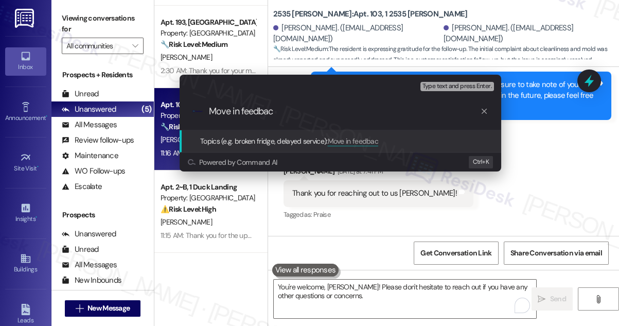
type input "Move in feedback"
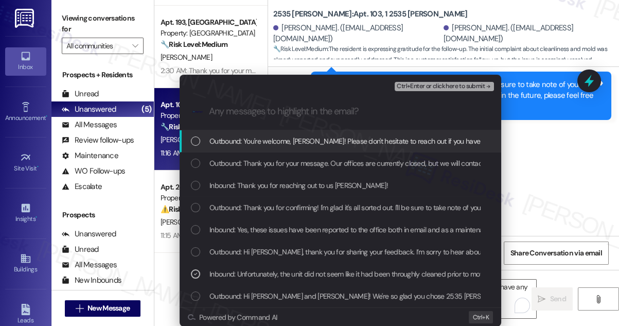
click at [410, 80] on div "Ctrl+Enter or click here to submit" at bounding box center [445, 86] width 101 height 13
click at [413, 86] on span "Ctrl+Enter or click here to submit" at bounding box center [441, 86] width 88 height 7
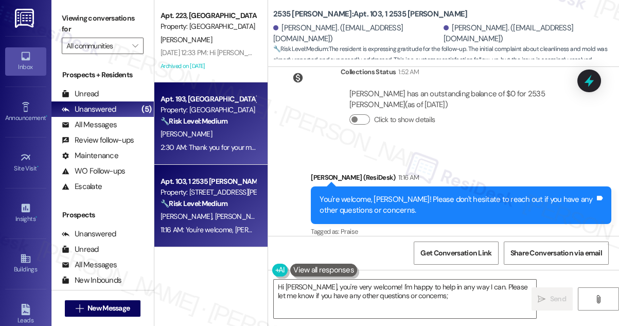
scroll to position [0, 0]
click at [208, 128] on div "[PERSON_NAME]" at bounding box center [208, 134] width 97 height 13
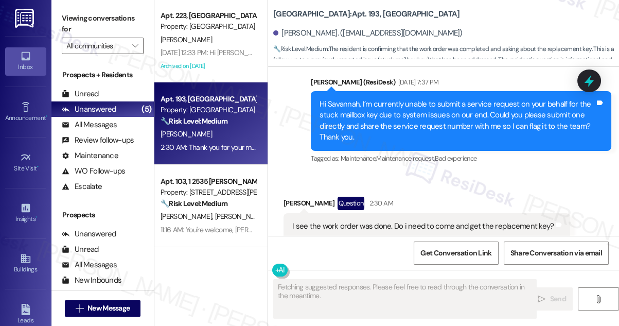
scroll to position [4495, 0]
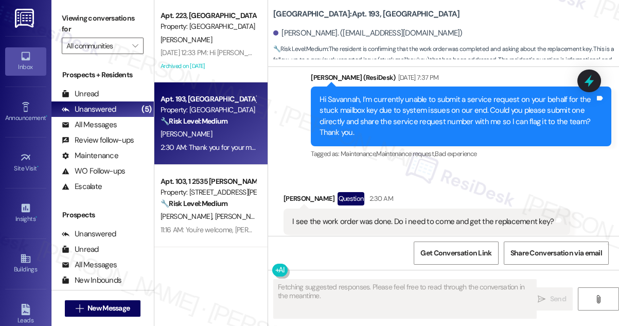
click at [355, 216] on div "I see the work order was done. Do i need to come and get the replacement key?" at bounding box center [422, 221] width 261 height 11
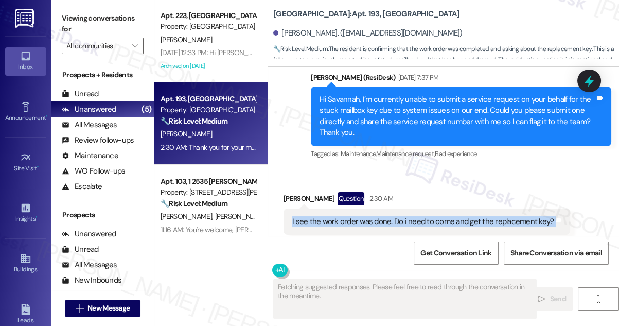
click at [355, 216] on div "I see the work order was done. Do i need to come and get the replacement key?" at bounding box center [422, 221] width 261 height 11
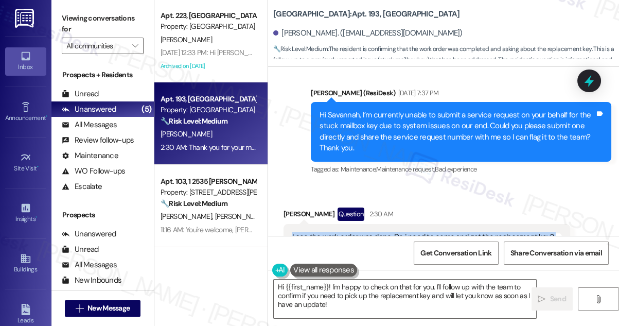
scroll to position [4464, 0]
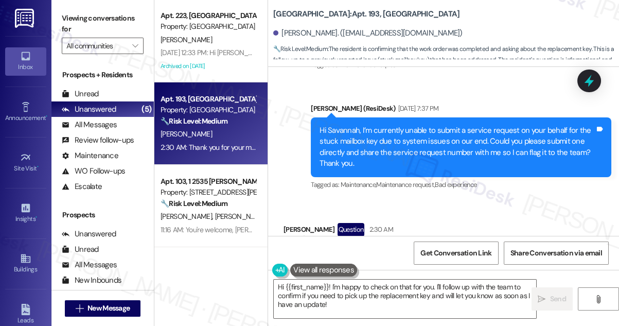
click at [355, 125] on div "Hi Savannah, I’m currently unable to submit a service request on your behalf fo…" at bounding box center [457, 147] width 275 height 44
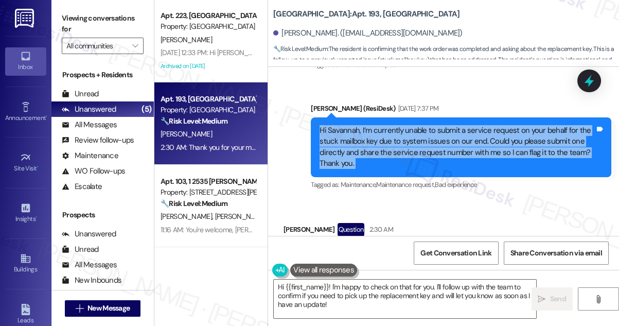
click at [355, 125] on div "Hi Savannah, I’m currently unable to submit a service request on your behalf fo…" at bounding box center [457, 147] width 275 height 44
click at [381, 125] on div "Hi Savannah, I’m currently unable to submit a service request on your behalf fo…" at bounding box center [457, 147] width 275 height 44
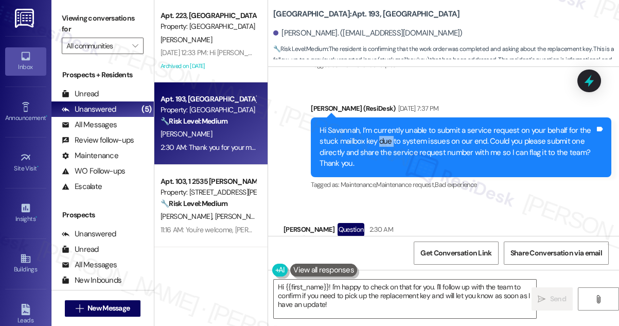
click at [381, 125] on div "Hi Savannah, I’m currently unable to submit a service request on your behalf fo…" at bounding box center [457, 147] width 275 height 44
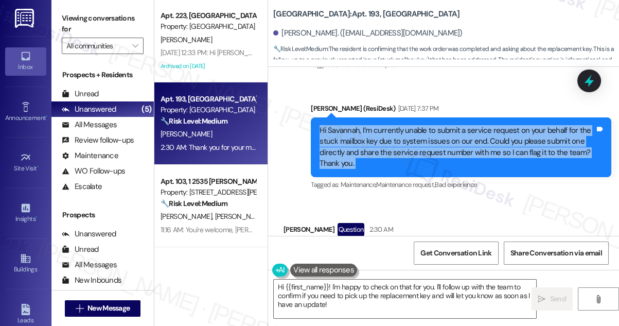
click at [381, 125] on div "Hi Savannah, I’m currently unable to submit a service request on your behalf fo…" at bounding box center [457, 147] width 275 height 44
click at [596, 87] on icon at bounding box center [589, 80] width 17 height 17
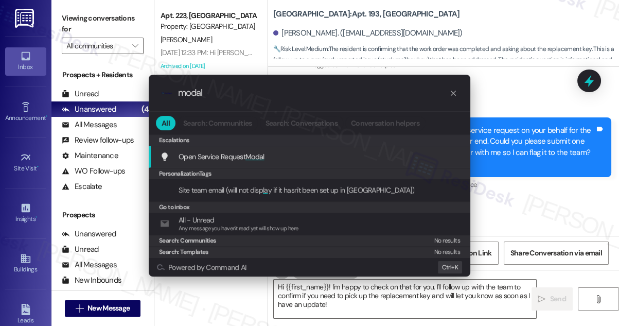
type input "modal"
click at [260, 151] on span "Open Service Request Modal" at bounding box center [222, 156] width 86 height 11
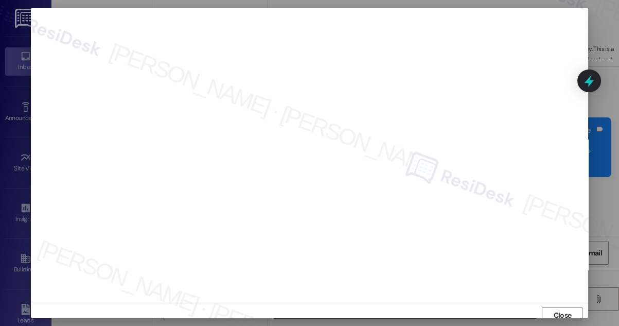
scroll to position [6, 0]
click at [560, 314] on span "Close" at bounding box center [563, 309] width 22 height 15
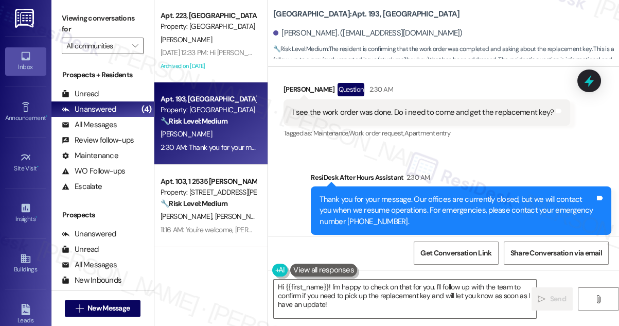
scroll to position [4558, 0]
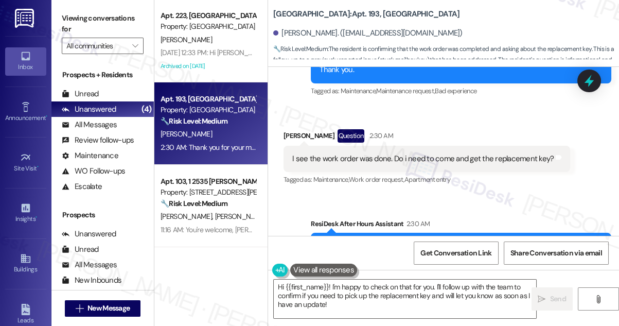
click at [412, 146] on div "I see the work order was done. Do i need to come and get the replacement key? T…" at bounding box center [427, 159] width 287 height 26
click at [474, 153] on div "I see the work order was done. Do i need to come and get the replacement key?" at bounding box center [422, 158] width 261 height 11
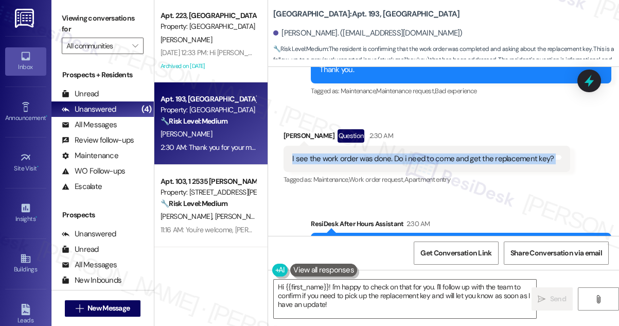
click at [474, 153] on div "I see the work order was done. Do i need to come and get the replacement key?" at bounding box center [422, 158] width 261 height 11
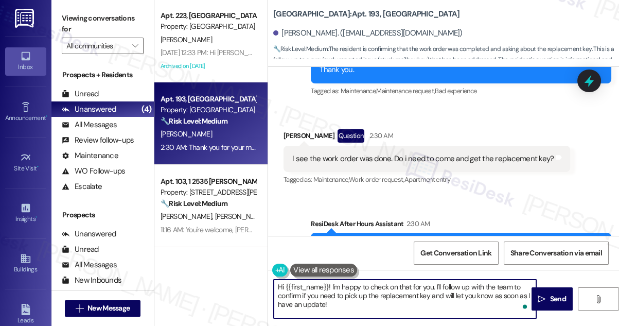
drag, startPoint x: 372, startPoint y: 307, endPoint x: 329, endPoint y: 286, distance: 47.4
click at [329, 286] on textarea "Hi {{first_name}}! I'm happy to check on that for you. I'll follow up with the …" at bounding box center [405, 298] width 262 height 39
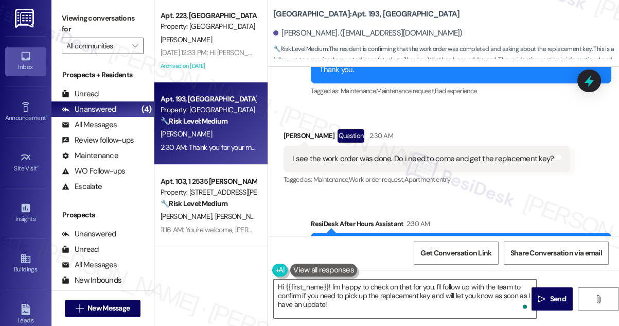
drag, startPoint x: 274, startPoint y: 7, endPoint x: 352, endPoint y: 6, distance: 77.2
click at [352, 9] on b "[GEOGRAPHIC_DATA]: Apt. 193, [GEOGRAPHIC_DATA]" at bounding box center [366, 14] width 186 height 11
copy b "[GEOGRAPHIC_DATA]"
drag, startPoint x: 82, startPoint y: 15, endPoint x: 89, endPoint y: 14, distance: 6.7
click at [82, 15] on label "Viewing conversations for" at bounding box center [103, 23] width 82 height 27
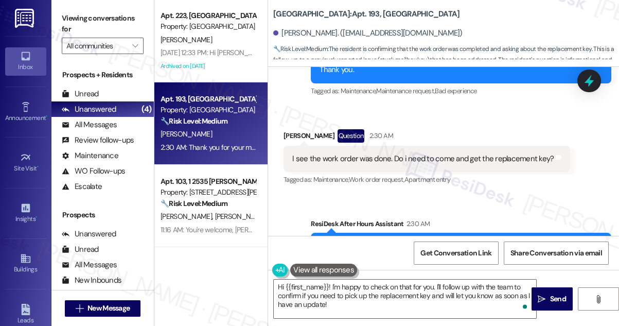
click at [415, 153] on div "I see the work order was done. Do i need to come and get the replacement key?" at bounding box center [422, 158] width 261 height 11
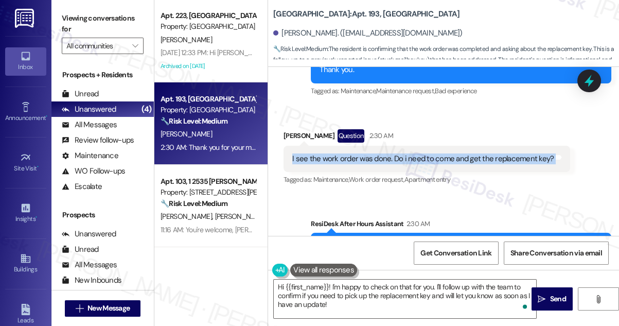
click at [415, 153] on div "I see the work order was done. Do i need to come and get the replacement key?" at bounding box center [422, 158] width 261 height 11
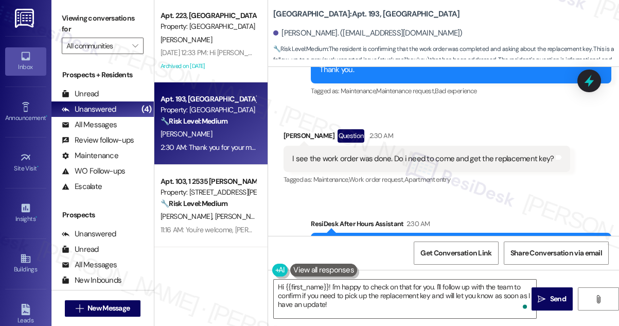
click at [515, 129] on div "[PERSON_NAME] Question 2:30 AM" at bounding box center [427, 137] width 287 height 16
click at [503, 153] on div "I see the work order was done. Do i need to come and get the replacement key?" at bounding box center [422, 158] width 261 height 11
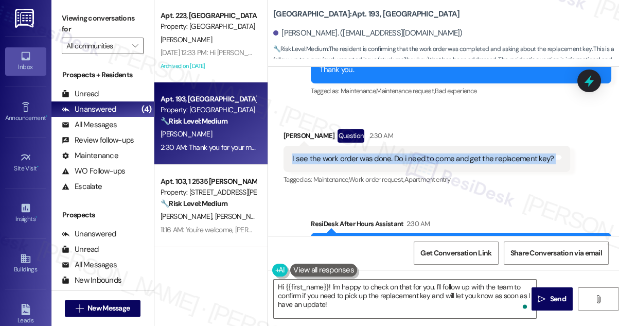
click at [503, 153] on div "I see the work order was done. Do i need to come and get the replacement key?" at bounding box center [422, 158] width 261 height 11
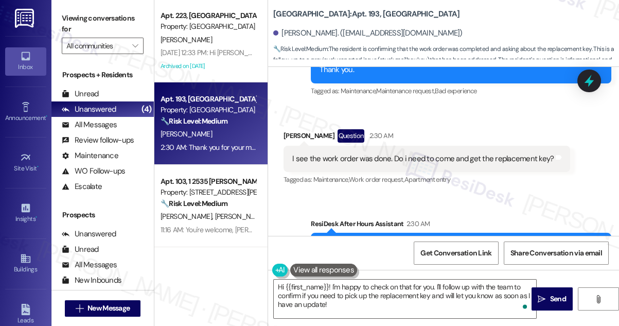
click at [500, 129] on div "[PERSON_NAME] Question 2:30 AM" at bounding box center [427, 137] width 287 height 16
click at [504, 153] on div "I see the work order was done. Do i need to come and get the replacement key?" at bounding box center [422, 158] width 261 height 11
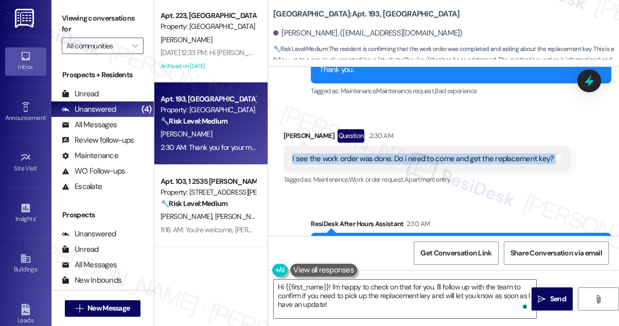
click at [504, 153] on div "I see the work order was done. Do i need to come and get the replacement key?" at bounding box center [422, 158] width 261 height 11
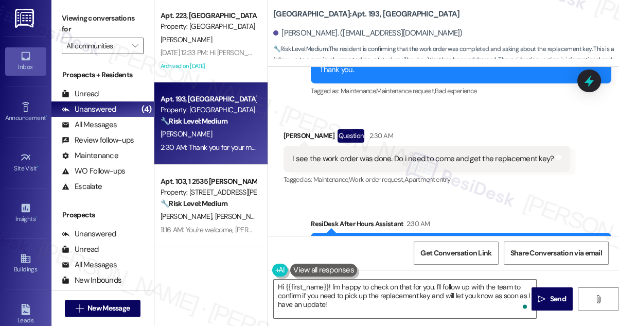
drag, startPoint x: 511, startPoint y: 114, endPoint x: 518, endPoint y: 113, distance: 7.3
click at [512, 129] on div "[PERSON_NAME] Question 2:30 AM" at bounding box center [427, 137] width 287 height 16
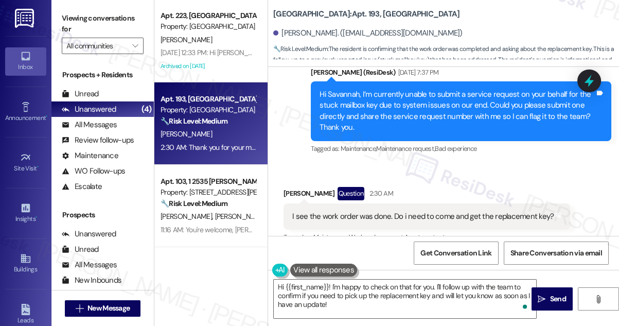
scroll to position [4464, 0]
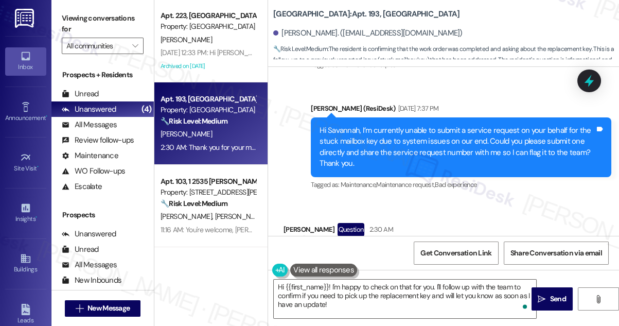
click at [519, 125] on div "Hi Savannah, I’m currently unable to submit a service request on your behalf fo…" at bounding box center [457, 147] width 275 height 44
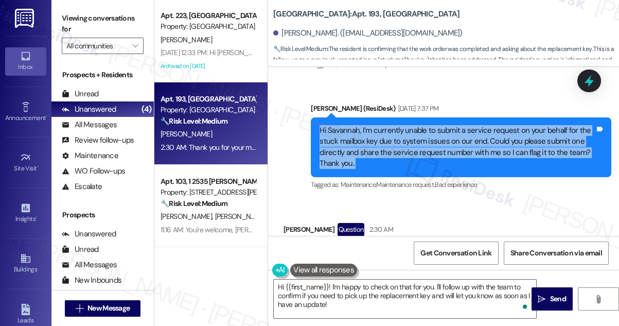
drag, startPoint x: 519, startPoint y: 116, endPoint x: 519, endPoint y: 122, distance: 6.2
click at [518, 125] on div "Hi Savannah, I’m currently unable to submit a service request on your behalf fo…" at bounding box center [457, 147] width 275 height 44
click at [457, 125] on div "Hi Savannah, I’m currently unable to submit a service request on your behalf fo…" at bounding box center [457, 147] width 275 height 44
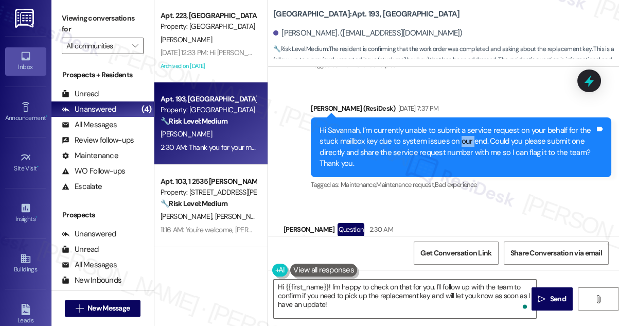
click at [457, 125] on div "Hi Savannah, I’m currently unable to submit a service request on your behalf fo…" at bounding box center [457, 147] width 275 height 44
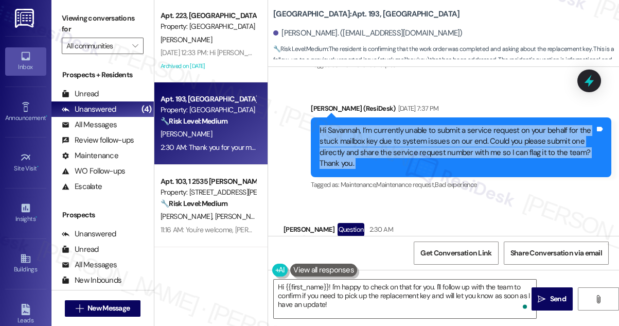
click at [457, 125] on div "Hi Savannah, I’m currently unable to submit a service request on your behalf fo…" at bounding box center [457, 147] width 275 height 44
click at [462, 133] on div "Hi Savannah, I’m currently unable to submit a service request on your behalf fo…" at bounding box center [457, 147] width 275 height 44
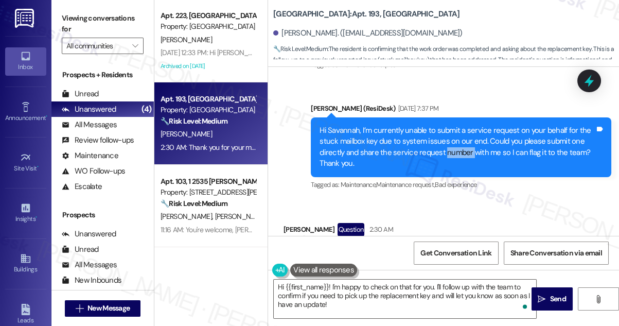
click at [462, 133] on div "Hi Savannah, I’m currently unable to submit a service request on your behalf fo…" at bounding box center [457, 147] width 275 height 44
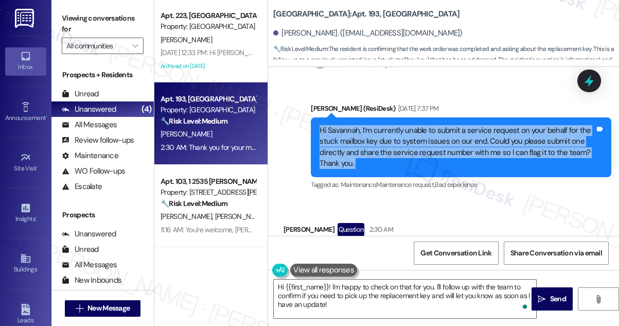
click at [462, 133] on div "Hi Savannah, I’m currently unable to submit a service request on your behalf fo…" at bounding box center [457, 147] width 275 height 44
click at [403, 137] on div "Hi Savannah, I’m currently unable to submit a service request on your behalf fo…" at bounding box center [457, 147] width 275 height 44
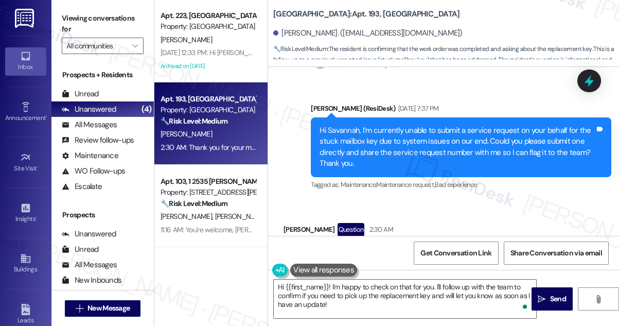
click at [403, 137] on div "Hi Savannah, I’m currently unable to submit a service request on your behalf fo…" at bounding box center [457, 147] width 275 height 44
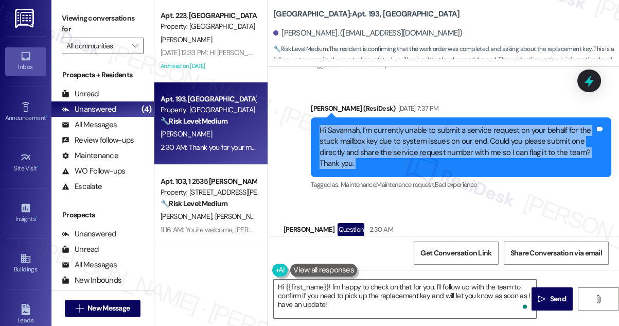
click at [403, 137] on div "Hi Savannah, I’m currently unable to submit a service request on your behalf fo…" at bounding box center [457, 147] width 275 height 44
click at [386, 125] on div "Hi Savannah, I’m currently unable to submit a service request on your behalf fo…" at bounding box center [457, 147] width 275 height 44
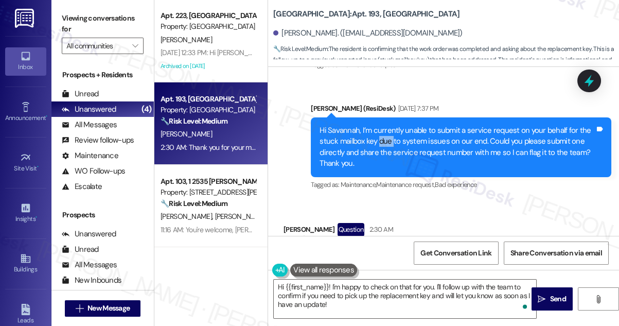
click at [386, 125] on div "Hi Savannah, I’m currently unable to submit a service request on your behalf fo…" at bounding box center [457, 147] width 275 height 44
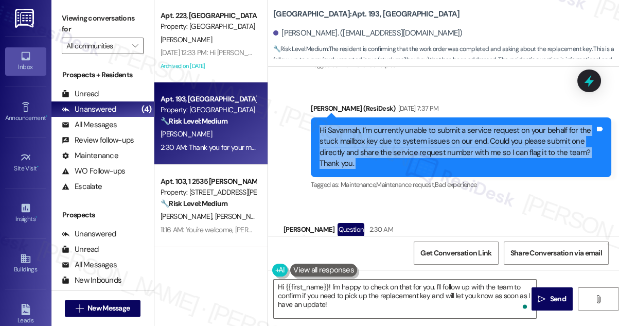
click at [386, 125] on div "Hi Savannah, I’m currently unable to submit a service request on your behalf fo…" at bounding box center [457, 147] width 275 height 44
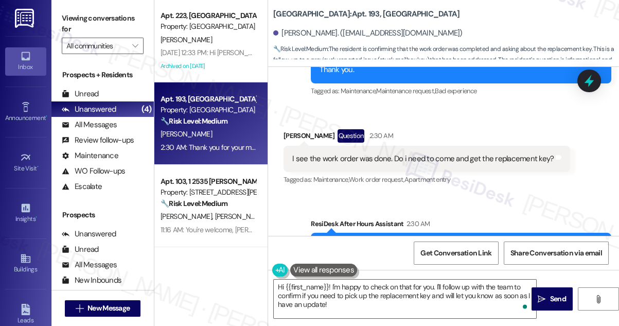
click at [351, 153] on div "I see the work order was done. Do i need to come and get the replacement key?" at bounding box center [422, 158] width 261 height 11
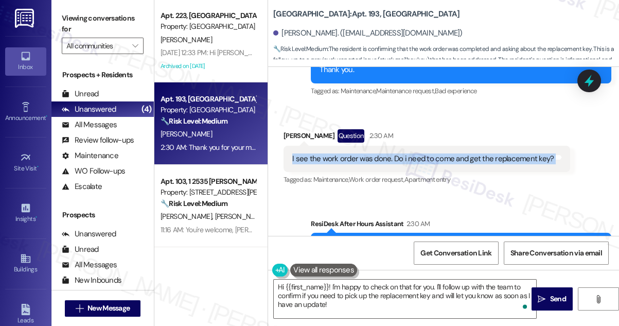
click at [351, 153] on div "I see the work order was done. Do i need to come and get the replacement key?" at bounding box center [422, 158] width 261 height 11
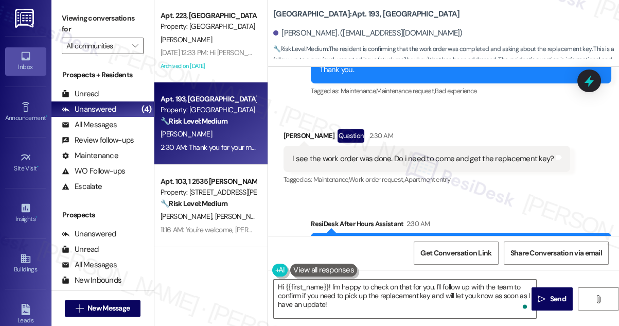
click at [299, 121] on div "Received via SMS [PERSON_NAME] Question 2:30 AM I see the work order was done. …" at bounding box center [427, 158] width 302 height 74
click at [336, 153] on div "I see the work order was done. Do i need to come and get the replacement key?" at bounding box center [422, 158] width 261 height 11
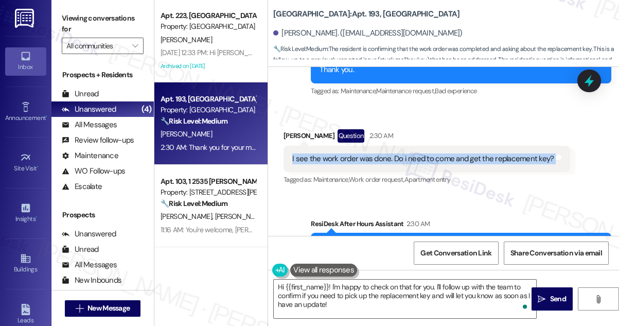
click at [336, 153] on div "I see the work order was done. Do i need to come and get the replacement key?" at bounding box center [422, 158] width 261 height 11
copy div "I see the work order was done. Do i need to come and get the replacement key? T…"
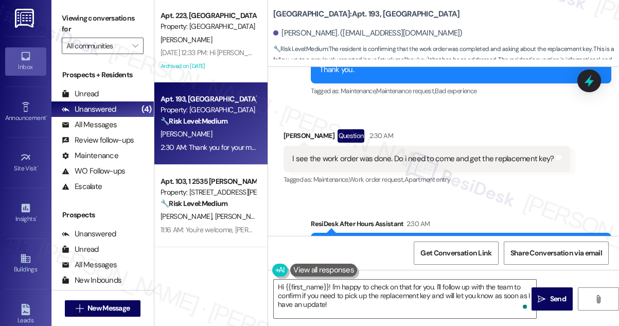
click at [77, 8] on div "Viewing conversations for All communities " at bounding box center [102, 32] width 102 height 64
click at [379, 290] on textarea "Hi {{first_name}}! I'm happy to check on that for you. I'll follow up with the …" at bounding box center [405, 298] width 262 height 39
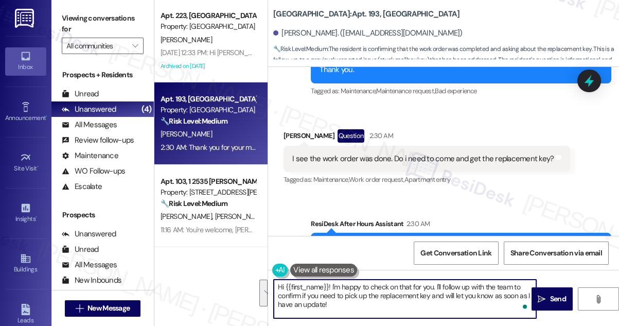
drag, startPoint x: 329, startPoint y: 285, endPoint x: 355, endPoint y: 302, distance: 30.8
click at [355, 302] on textarea "Hi {{first_name}}! I'm happy to check on that for you. I'll follow up with the …" at bounding box center [405, 298] width 262 height 39
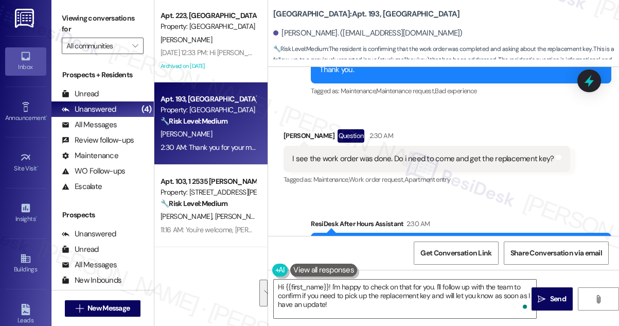
click at [82, 21] on label "Viewing conversations for" at bounding box center [103, 23] width 82 height 27
click at [98, 21] on label "Viewing conversations for" at bounding box center [103, 23] width 82 height 27
click at [322, 286] on textarea "Hi {{first_name}}! I'm happy to check on that for you. I'll follow up with the …" at bounding box center [405, 298] width 262 height 39
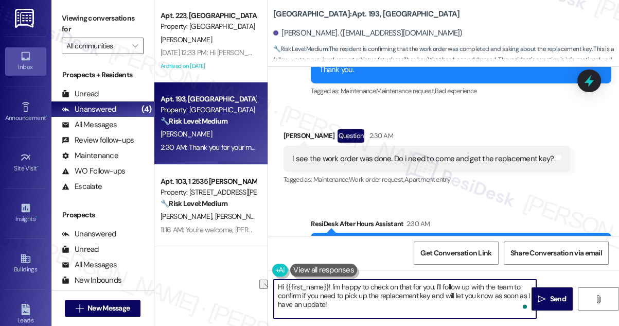
drag, startPoint x: 332, startPoint y: 285, endPoint x: 435, endPoint y: 288, distance: 103.0
click at [435, 288] on textarea "Hi {{first_name}}! I'm happy to check on that for you. I'll follow up with the …" at bounding box center [405, 298] width 262 height 39
click at [403, 304] on textarea "Hi {{first_name}}! I'm happy to check on that for you. I'll follow up with the …" at bounding box center [405, 298] width 262 height 39
drag, startPoint x: 360, startPoint y: 300, endPoint x: 332, endPoint y: 283, distance: 32.8
click at [332, 284] on textarea "Hi {{first_name}}! I'm happy to check on that for you. I'll follow up with the …" at bounding box center [405, 298] width 262 height 39
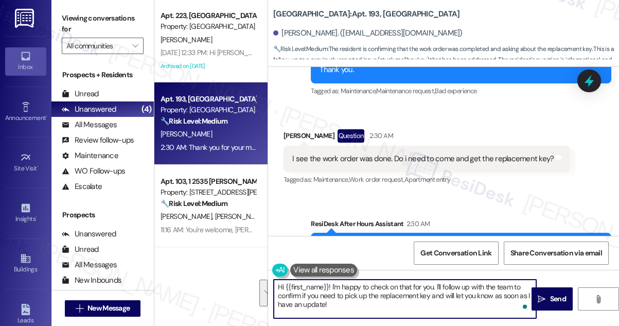
paste textarea "Yes, you’ll need to stop by the office to pick up your replacement key."
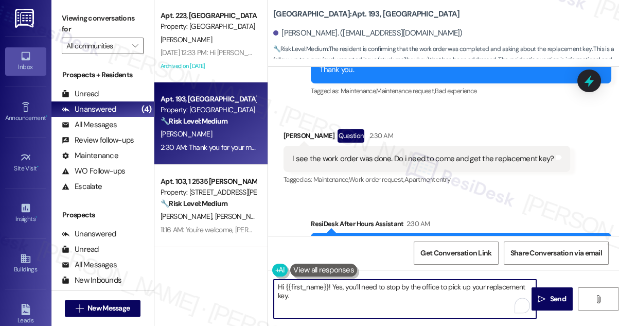
click at [332, 287] on textarea "Hi {{first_name}}! Yes, you’ll need to stop by the office to pick up your repla…" at bounding box center [405, 298] width 262 height 39
click at [341, 288] on textarea "Hi {{first_name}}! Yes, you’ll need to stop by the office to pick up your repla…" at bounding box center [405, 298] width 262 height 39
click at [331, 287] on textarea "Hi {{first_name}}! Yes, you’ll need to stop by the office to pick up your repla…" at bounding box center [405, 298] width 262 height 39
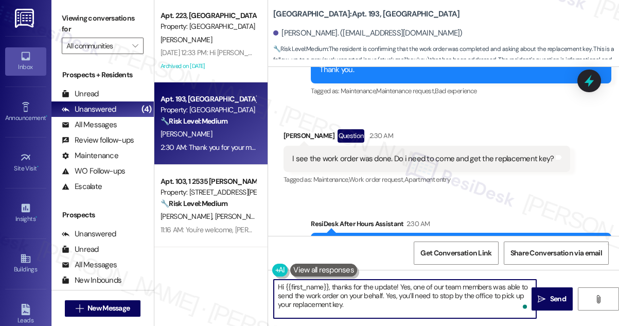
click at [371, 296] on textarea "Hi {{first_name}}, thanks for the update! Yes, one of our team members was able…" at bounding box center [405, 298] width 262 height 39
click at [409, 300] on textarea "Hi {{first_name}}, thanks for the update! Yes, one of our team members was able…" at bounding box center [405, 298] width 262 height 39
click at [440, 298] on textarea "Hi {{first_name}}, thanks for the update! Yes, one of our team members was able…" at bounding box center [405, 298] width 262 height 39
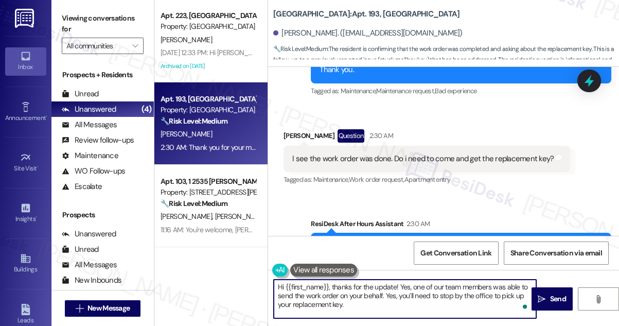
click at [440, 298] on textarea "Hi {{first_name}}, thanks for the update! Yes, one of our team members was able…" at bounding box center [405, 298] width 262 height 39
click at [383, 304] on textarea "Hi {{first_name}}, thanks for the update! Yes, one of our team members was able…" at bounding box center [405, 298] width 262 height 39
drag, startPoint x: 397, startPoint y: 296, endPoint x: 404, endPoint y: 295, distance: 6.3
click at [397, 296] on textarea "Hi {{first_name}}, thanks for the update! Yes, one of our team members was able…" at bounding box center [405, 298] width 262 height 39
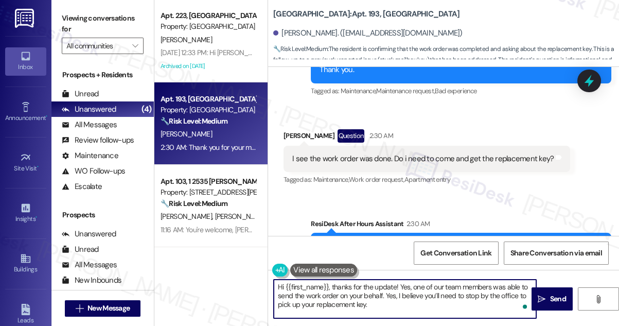
click at [389, 295] on textarea "Hi {{first_name}}, thanks for the update! Yes, one of our team members was able…" at bounding box center [405, 298] width 262 height 39
click at [291, 41] on div "[PERSON_NAME]. ([EMAIL_ADDRESS][DOMAIN_NAME])" at bounding box center [446, 33] width 346 height 21
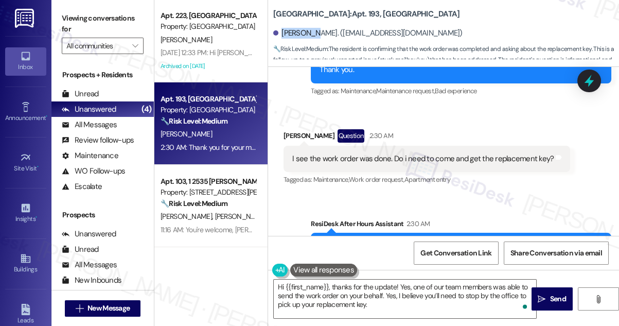
click at [291, 41] on div "[PERSON_NAME]. ([EMAIL_ADDRESS][DOMAIN_NAME])" at bounding box center [446, 33] width 346 height 21
click at [398, 302] on textarea "Hi {{first_name}}, thanks for the update! Yes, one of our team members was able…" at bounding box center [405, 298] width 262 height 39
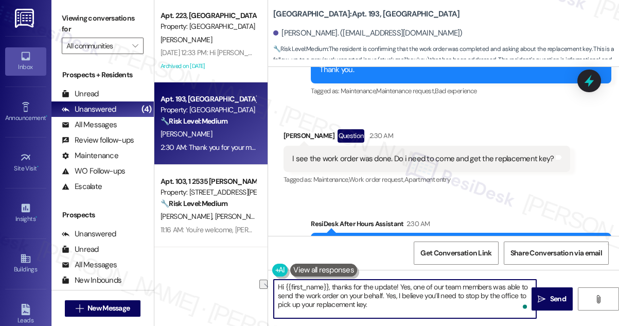
drag, startPoint x: 386, startPoint y: 293, endPoint x: 453, endPoint y: 293, distance: 67.9
click at [453, 293] on textarea "Hi {{first_name}}, thanks for the update! Yes, one of our team members was able…" at bounding box center [405, 298] width 262 height 39
click at [422, 296] on textarea "Hi {{first_name}}, thanks for the update! Yes, one of our team members was able…" at bounding box center [405, 298] width 262 height 39
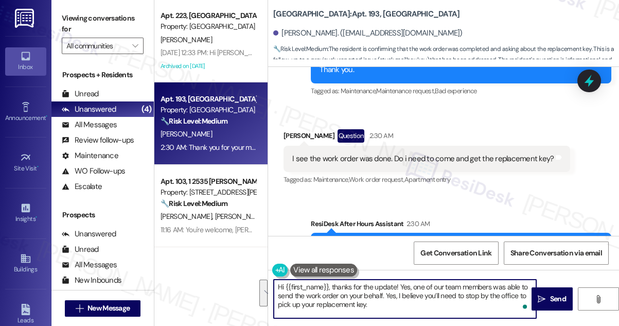
click at [377, 301] on textarea "Hi {{first_name}}, thanks for the update! Yes, one of our team members was able…" at bounding box center [405, 298] width 262 height 39
click at [384, 290] on textarea "Hi {{first_name}}, thanks for the update! Yes, one of our team members was able…" at bounding box center [405, 298] width 262 height 39
click at [386, 302] on textarea "Hi {{first_name}}, thanks for the update! Yes, one of our team members was able…" at bounding box center [405, 298] width 262 height 39
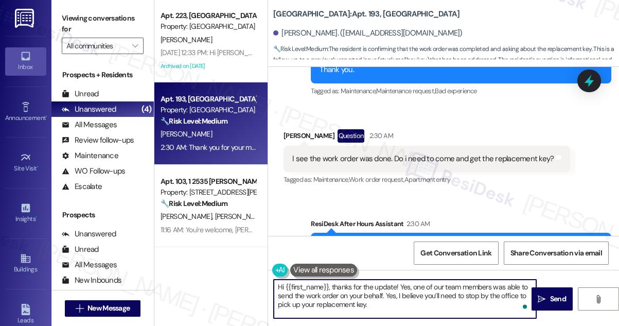
click at [380, 293] on textarea "Hi {{first_name}}, thanks for the update! Yes, one of our team members was able…" at bounding box center [405, 298] width 262 height 39
click at [405, 299] on textarea "Hi {{first_name}}, thanks for the update! Yes, one of our team members was able…" at bounding box center [405, 298] width 262 height 39
click at [525, 283] on textarea "Hi {{first_name}}, thanks for the update! Yes, one of our team members was able…" at bounding box center [405, 298] width 262 height 39
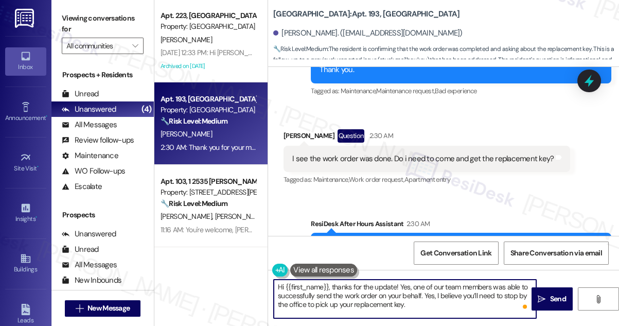
click at [322, 298] on textarea "Hi {{first_name}}, thanks for the update! Yes, one of our team members was able…" at bounding box center [405, 298] width 262 height 39
click at [429, 291] on textarea "Hi {{first_name}}, thanks for the update! Yes, one of our team members was able…" at bounding box center [405, 298] width 262 height 39
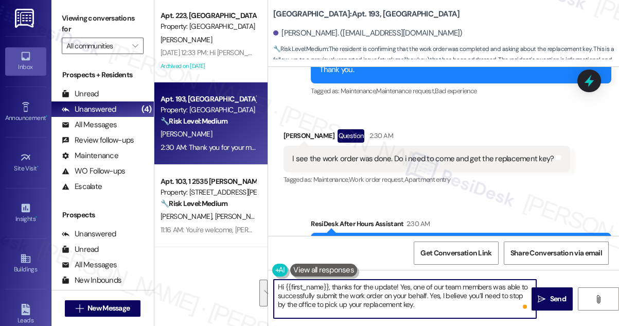
click at [415, 300] on textarea "Hi {{first_name}}, thanks for the update! Yes, one of our team members was able…" at bounding box center [405, 298] width 262 height 39
click at [431, 295] on textarea "Hi {{first_name}}, thanks for the update! Yes, one of our team members was able…" at bounding box center [405, 298] width 262 height 39
click at [430, 296] on textarea "Hi {{first_name}}, thanks for the update! Yes, one of our team members was able…" at bounding box center [405, 298] width 262 height 39
click at [413, 146] on div "I see the work order was done. Do i need to come and get the replacement key? T…" at bounding box center [427, 159] width 287 height 26
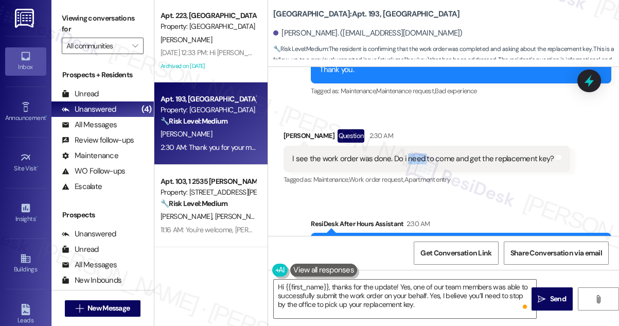
click at [413, 146] on div "I see the work order was done. Do i need to come and get the replacement key? T…" at bounding box center [427, 159] width 287 height 26
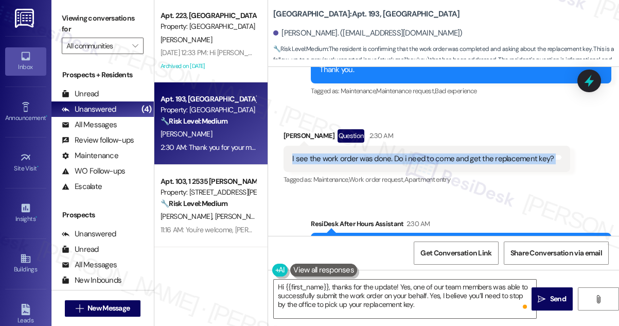
click at [413, 146] on div "I see the work order was done. Do i need to come and get the replacement key? T…" at bounding box center [427, 159] width 287 height 26
click at [376, 294] on textarea "Hi {{first_name}}, thanks for the update! Yes, one of our team members was able…" at bounding box center [405, 298] width 262 height 39
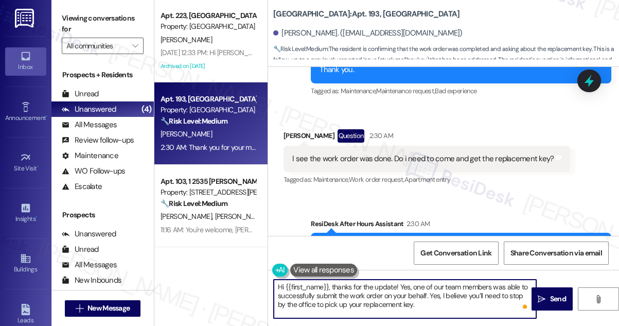
click at [376, 294] on textarea "Hi {{first_name}}, thanks for the update! Yes, one of our team members was able…" at bounding box center [405, 298] width 262 height 39
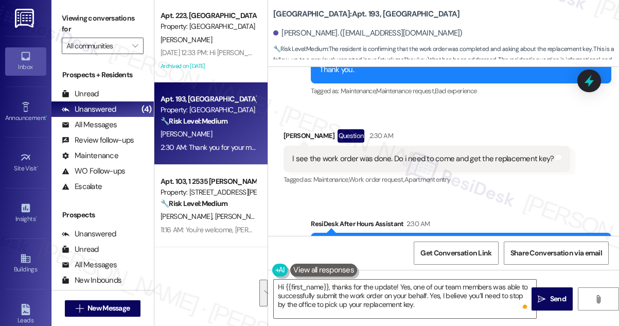
click at [84, 15] on label "Viewing conversations for" at bounding box center [103, 23] width 82 height 27
drag, startPoint x: 71, startPoint y: 13, endPoint x: 80, endPoint y: 17, distance: 9.5
click at [71, 13] on label "Viewing conversations for" at bounding box center [103, 23] width 82 height 27
click at [322, 288] on textarea "Hi {{first_name}}, thanks for the update! Yes, one of our team members was able…" at bounding box center [405, 298] width 262 height 39
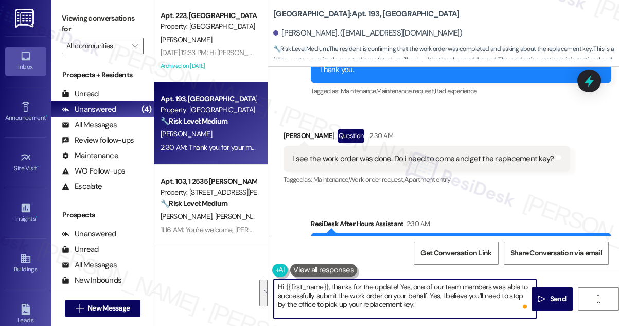
paste textarea "Thanks for the update! One of our team members was able to get the work order s…"
click at [314, 290] on textarea "Hi {{first_name}}, thanks for the update! Yes, one of our team members was able…" at bounding box center [405, 298] width 262 height 39
drag, startPoint x: 330, startPoint y: 285, endPoint x: 404, endPoint y: 304, distance: 76.2
click at [404, 304] on textarea "Hi {{first_name}}, thanks for the update! Yes, one of our team members was able…" at bounding box center [405, 298] width 262 height 39
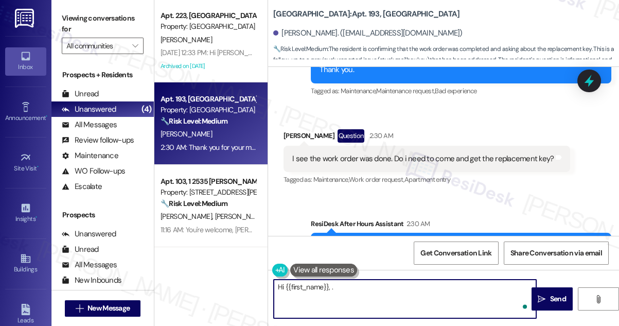
paste textarea "Thanks for the update! One of our team members was able to get the work order s…"
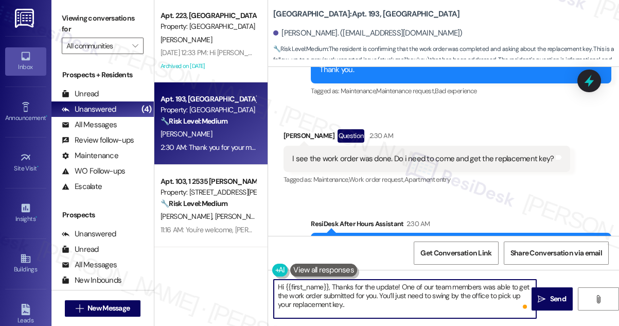
click at [331, 285] on textarea "Hi {{first_name}}, Thanks for the update! One of our team members was able to g…" at bounding box center [405, 298] width 262 height 39
click at [397, 294] on textarea "Hi {{first_name}}, thanks for the update! One of our team members was able to g…" at bounding box center [405, 298] width 262 height 39
click at [343, 303] on textarea "Hi {{first_name}}, thanks for the update! One of our team members was able to g…" at bounding box center [405, 298] width 262 height 39
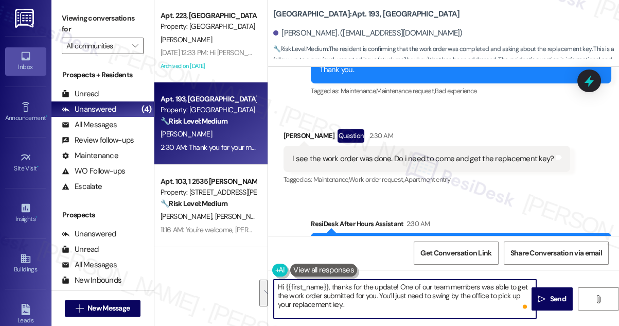
click at [343, 303] on textarea "Hi {{first_name}}, thanks for the update! One of our team members was able to g…" at bounding box center [405, 298] width 262 height 39
click at [350, 310] on textarea "Hi {{first_name}}, thanks for the update! One of our team members was able to g…" at bounding box center [405, 298] width 262 height 39
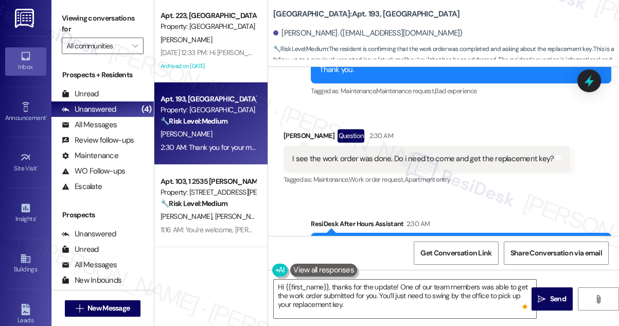
click at [76, 21] on label "Viewing conversations for" at bounding box center [103, 23] width 82 height 27
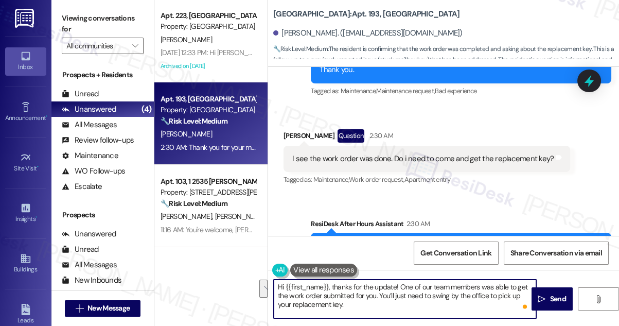
drag, startPoint x: 382, startPoint y: 302, endPoint x: 380, endPoint y: 292, distance: 10.0
click at [380, 292] on textarea "Hi {{first_name}}, thanks for the update! One of our team members was able to g…" at bounding box center [405, 298] width 262 height 39
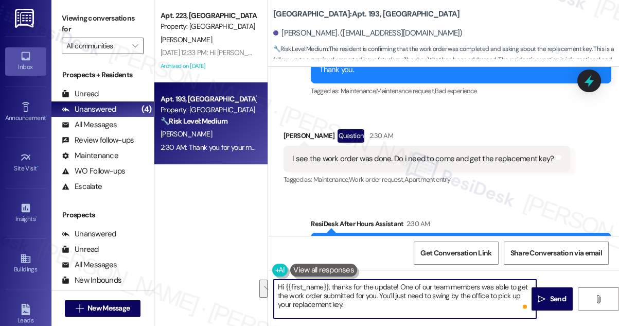
paste textarea "Were you able to stop by the office yet to pick up your replacement key?"
click at [357, 305] on textarea "Hi {{first_name}}, thanks for the update! One of our team members was able to g…" at bounding box center [405, 298] width 262 height 39
click at [377, 296] on textarea "Hi {{first_name}}, thanks for the update! One of our team members was able to g…" at bounding box center [405, 298] width 262 height 39
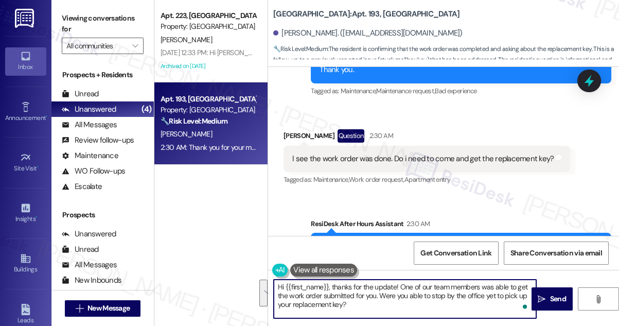
click at [377, 296] on textarea "Hi {{first_name}}, thanks for the update! One of our team members was able to g…" at bounding box center [405, 298] width 262 height 39
click at [384, 195] on div "Sent via SMS ResiDesk After Hours Assistant 2:30 AM Thank you for your message.…" at bounding box center [443, 249] width 351 height 109
click at [362, 292] on textarea "Hi {{first_name}}, thanks for the update! One of our team members was able to g…" at bounding box center [405, 298] width 262 height 39
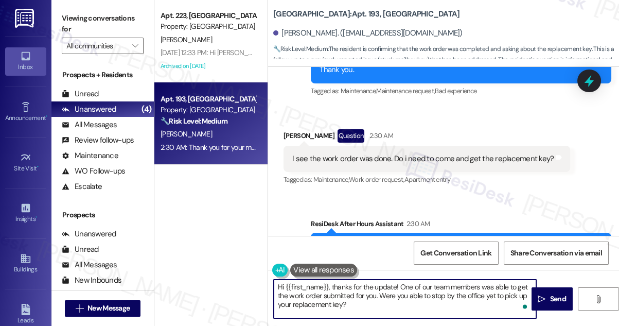
click at [362, 292] on textarea "Hi {{first_name}}, thanks for the update! One of our team members was able to g…" at bounding box center [405, 298] width 262 height 39
click at [399, 295] on textarea "Hi {{first_name}}, thanks for the update! One of our team members was able to g…" at bounding box center [405, 298] width 262 height 39
click at [393, 303] on textarea "Hi {{first_name}}, thanks for the update! One of our team members was able to g…" at bounding box center [405, 298] width 262 height 39
click at [395, 296] on textarea "Hi {{first_name}}, thanks for the update! One of our team members was able to g…" at bounding box center [405, 298] width 262 height 39
click at [399, 294] on textarea "Hi {{first_name}}, thanks for the update! One of our team members was able to g…" at bounding box center [405, 298] width 262 height 39
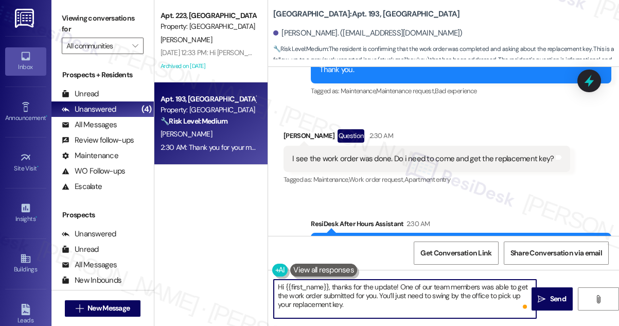
click at [399, 294] on textarea "Hi {{first_name}}, thanks for the update! One of our team members was able to g…" at bounding box center [405, 298] width 262 height 39
click at [390, 294] on textarea "Hi {{first_name}}, thanks for the update! One of our team members was able to g…" at bounding box center [405, 298] width 262 height 39
click at [459, 294] on textarea "Hi {{first_name}}, thanks for the update! One of our team members was able to g…" at bounding box center [405, 298] width 262 height 39
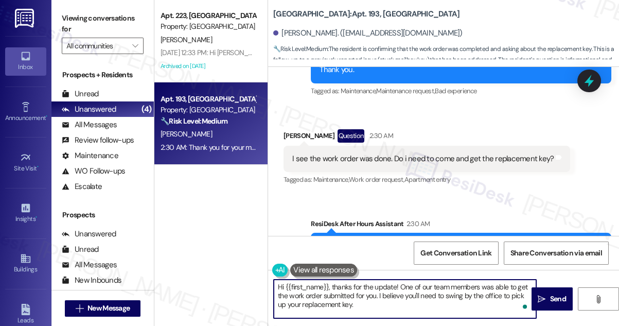
click at [459, 294] on textarea "Hi {{first_name}}, thanks for the update! One of our team members was able to g…" at bounding box center [405, 298] width 262 height 39
click at [428, 303] on textarea "Hi {{first_name}}, thanks for the update! One of our team members was able to g…" at bounding box center [405, 298] width 262 height 39
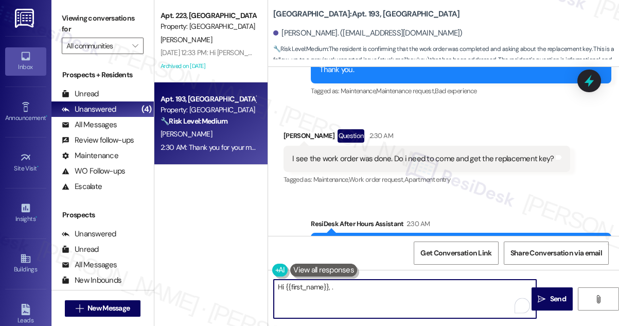
click at [358, 282] on textarea "Hi {{first_name}}, ." at bounding box center [405, 298] width 262 height 39
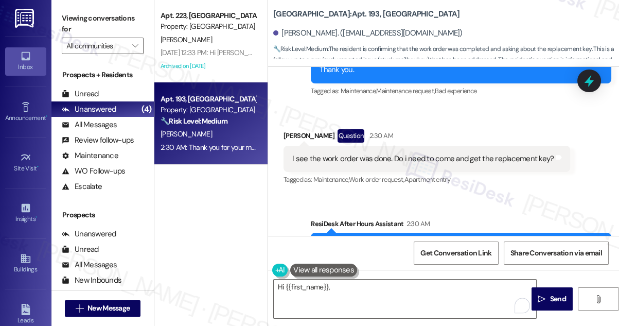
click at [91, 25] on label "Viewing conversations for" at bounding box center [103, 23] width 82 height 27
click at [340, 290] on textarea "Hi {{first_name}}," at bounding box center [405, 298] width 262 height 39
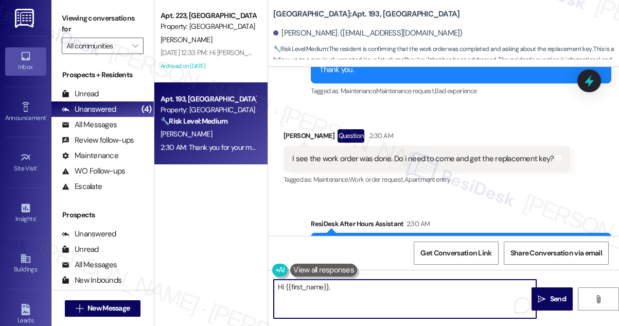
paste textarea "Thanks for the update! One of our team members was able to get the work order s…"
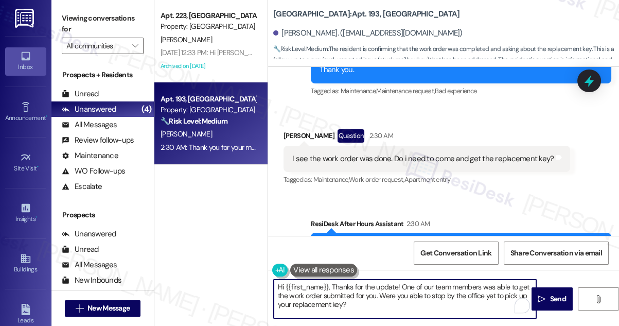
click at [334, 284] on textarea "Hi {{first_name}}, Thanks for the update! One of our team members was able to g…" at bounding box center [405, 298] width 262 height 39
click at [323, 297] on textarea "Hi {{first_name}}, thanks for the update! One of our team members was able to g…" at bounding box center [405, 298] width 262 height 39
click at [390, 300] on textarea "Hi {{first_name}}, thanks for the update! One of our team members was able to g…" at bounding box center [405, 298] width 262 height 39
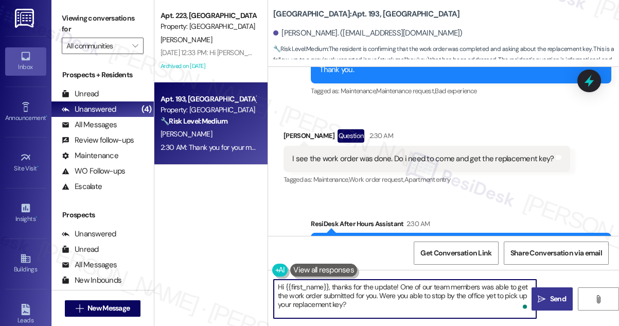
type textarea "Hi {{first_name}}, thanks for the update! One of our team members was able to g…"
click at [538, 293] on span " Send" at bounding box center [552, 298] width 32 height 11
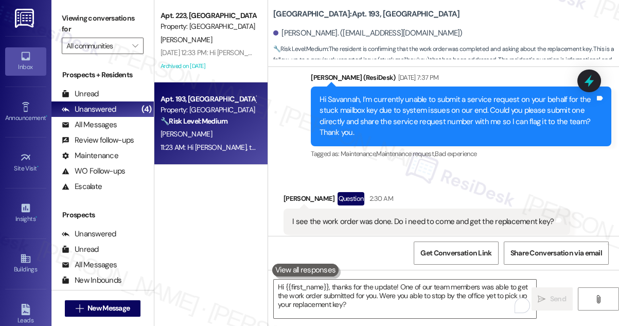
scroll to position [4699, 0]
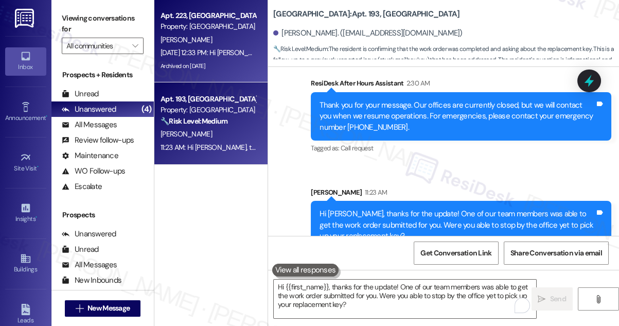
click at [226, 50] on div "[DATE] 12:33 PM: Hi [PERSON_NAME] and [PERSON_NAME], how are you? A friendly re…" at bounding box center [593, 52] width 864 height 9
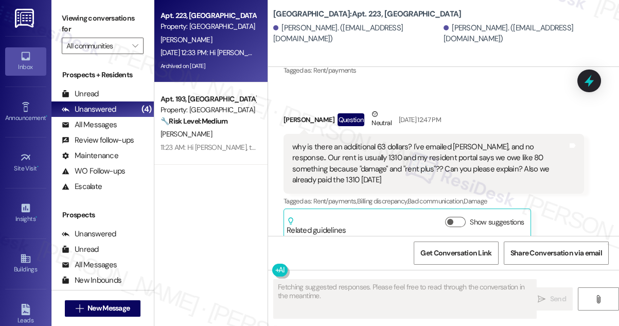
scroll to position [3590, 0]
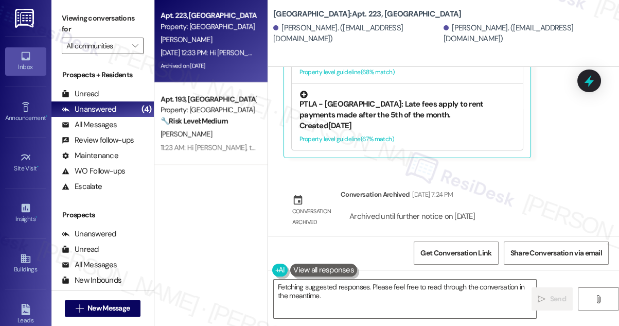
scroll to position [3603, 0]
